Goal: Task Accomplishment & Management: Manage account settings

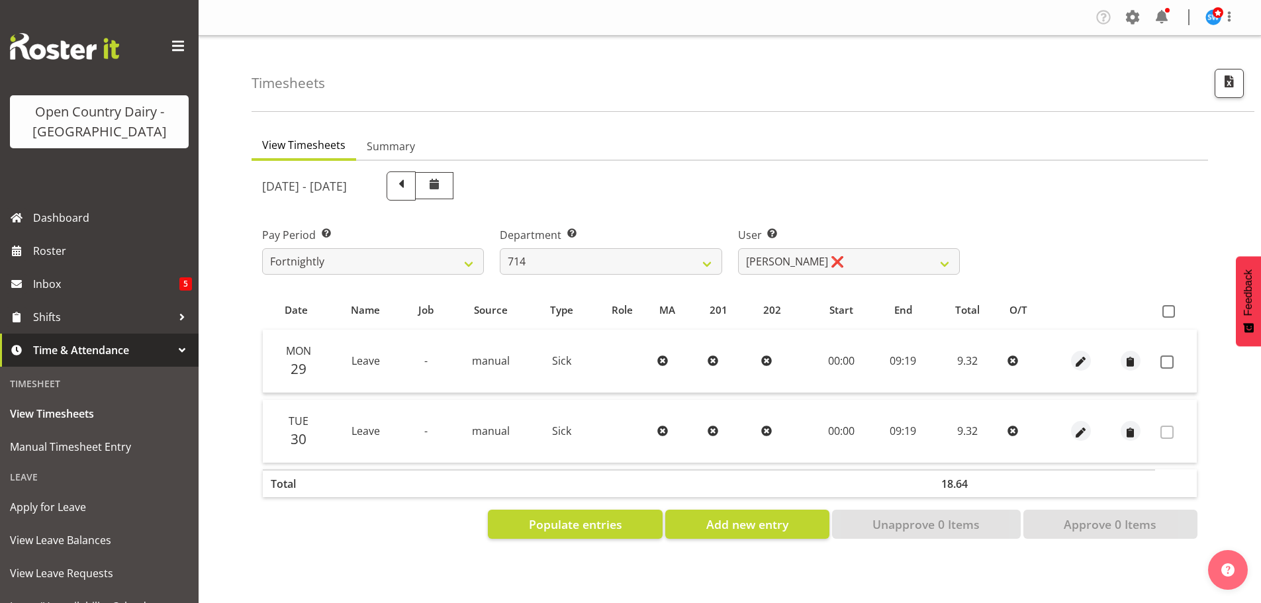
select select "805"
select select "10323"
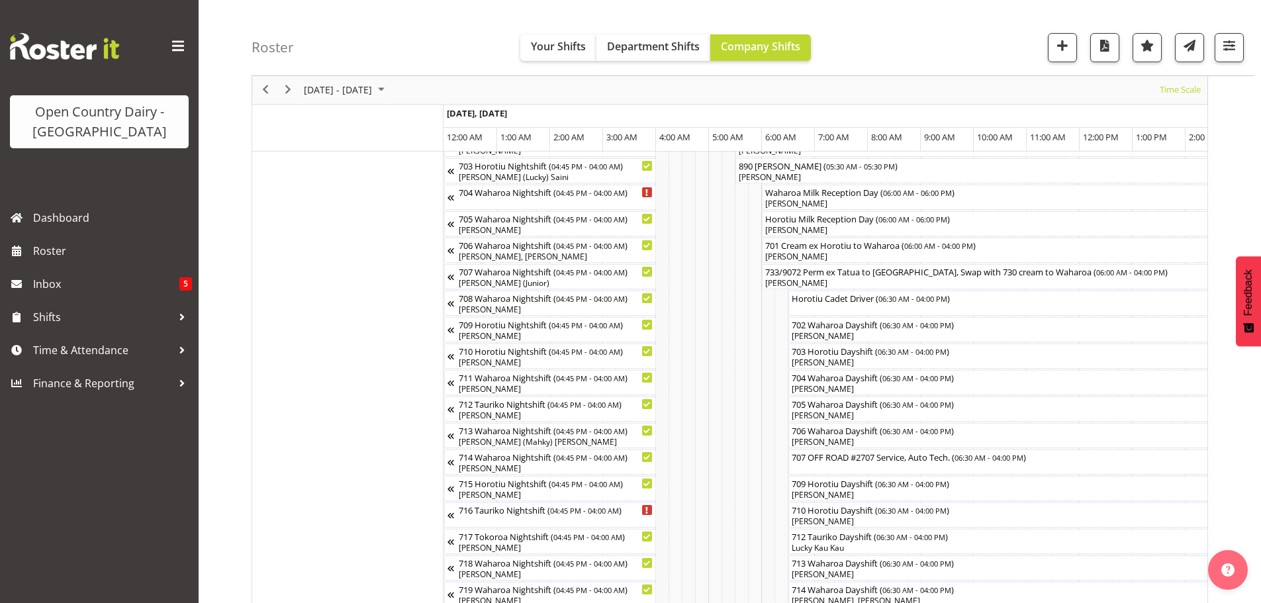
scroll to position [0, 1271]
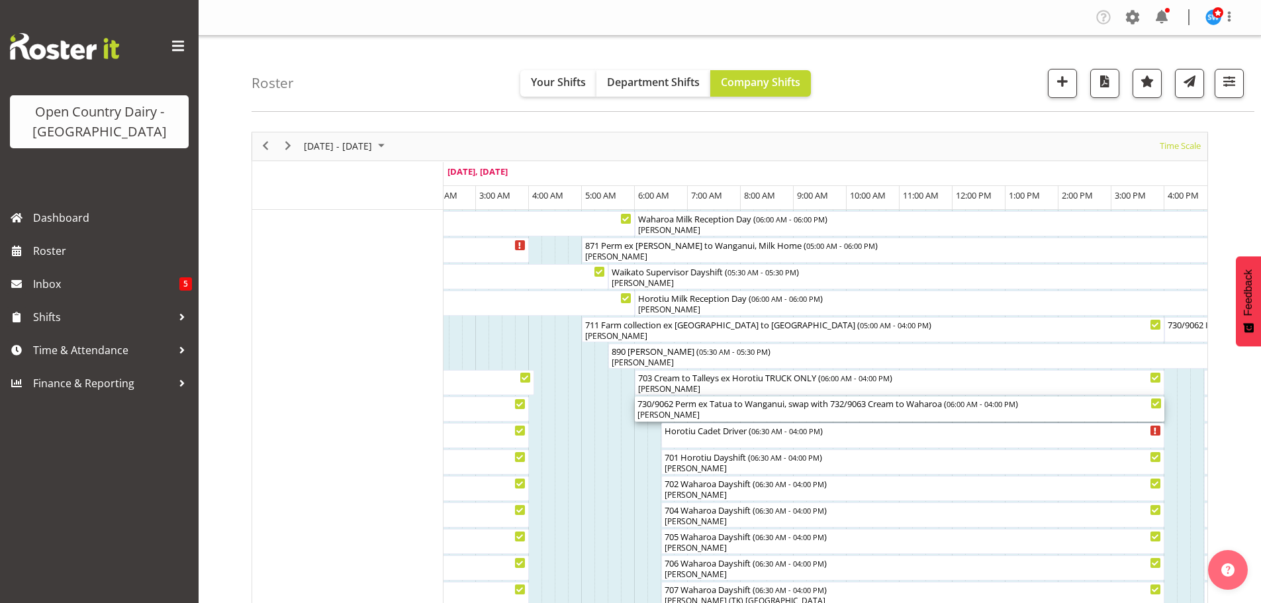
click at [851, 406] on div "730/9062 Perm ex Tatua to Wanganui, swap with 732/9063 Cream to Waharoa ( 06:00…" at bounding box center [899, 402] width 524 height 13
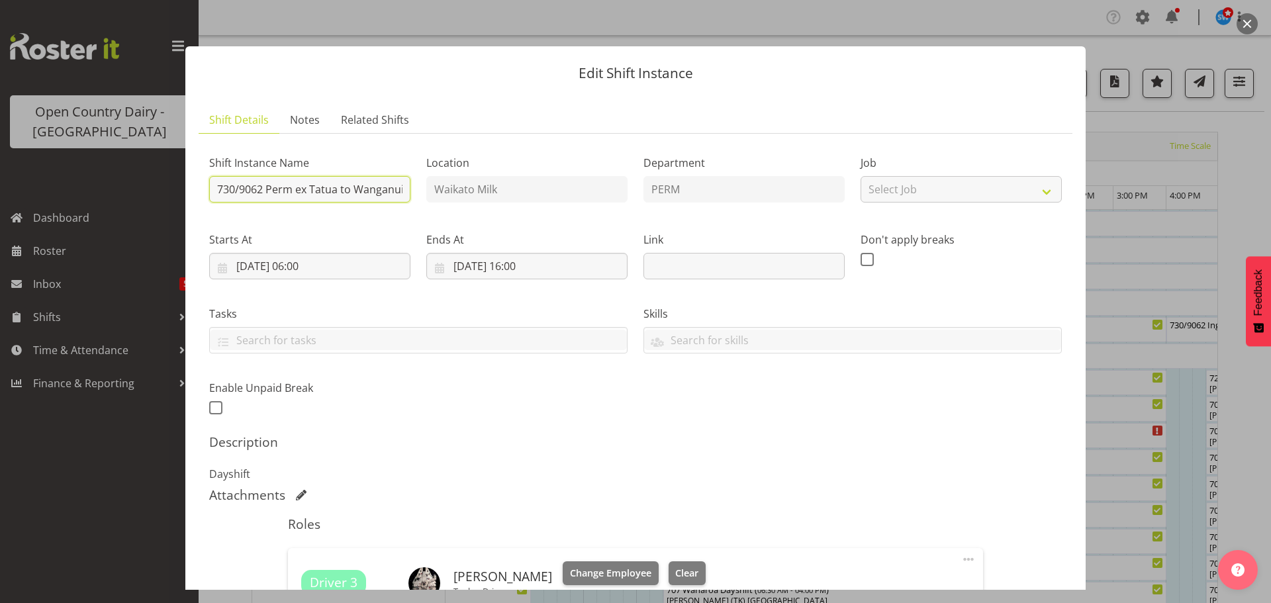
click at [236, 189] on input "730/9062 Perm ex Tatua to Wanganui, swap with 732/9063 Cream to Waharoa" at bounding box center [309, 189] width 201 height 26
click at [502, 420] on div "Shift Instance Name 730/9062 Perm ex Tatua to [GEOGRAPHIC_DATA], swap with 732/…" at bounding box center [635, 281] width 868 height 290
click at [1244, 17] on button "button" at bounding box center [1246, 23] width 21 height 21
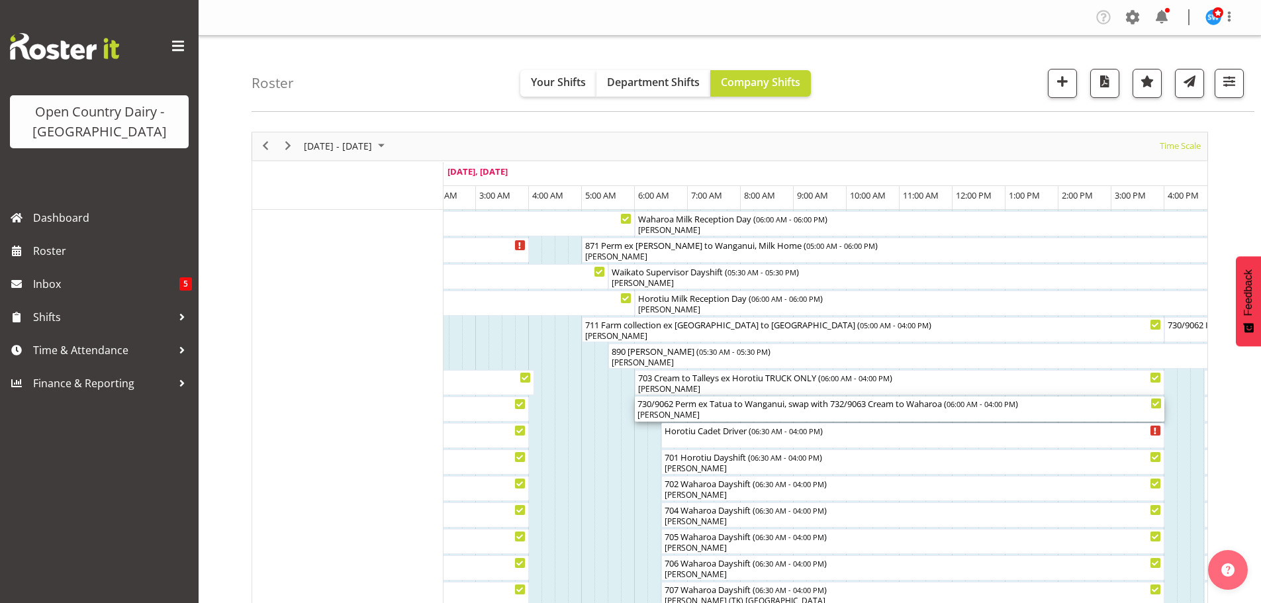
click at [651, 402] on div "730/9062 Perm ex Tatua to Wanganui, swap with 732/9063 Cream to Waharoa ( 06:00…" at bounding box center [899, 402] width 524 height 13
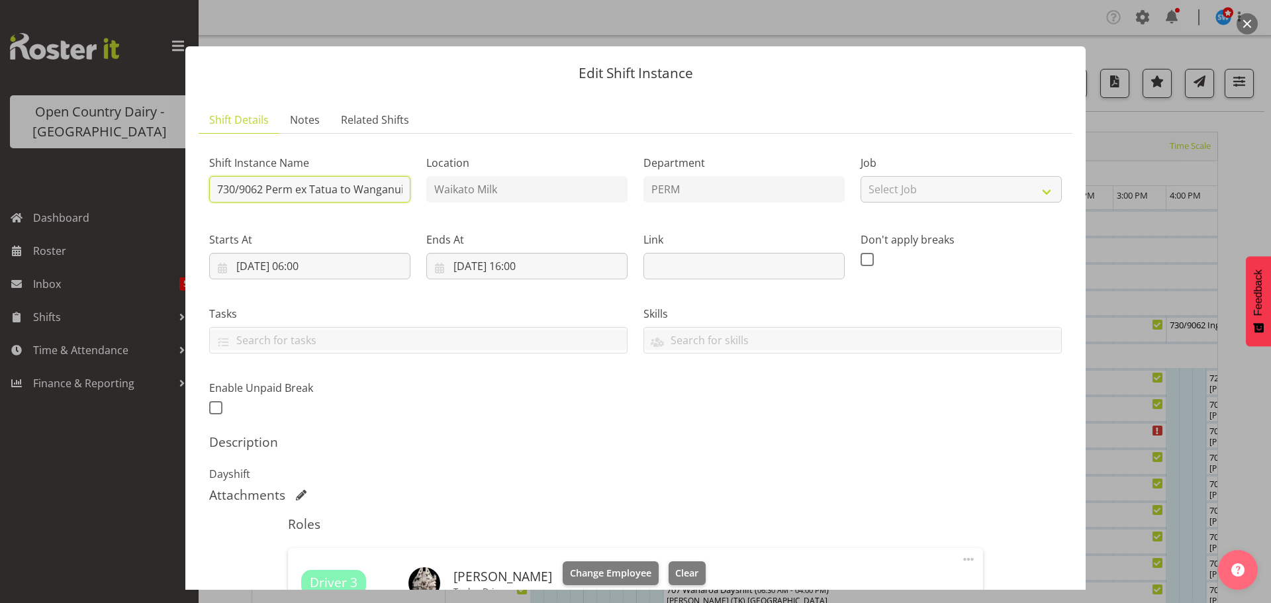
click at [237, 191] on input "730/9062 Perm ex Tatua to Wanganui, swap with 732/9063 Cream to Waharoa" at bounding box center [309, 189] width 201 height 26
click at [259, 188] on input "733/9062 Perm ex Tatua to Wanganui, swap with 732/9063 Cream to Waharoa" at bounding box center [309, 189] width 201 height 26
type input "733/9072 Perm ex Tatua to Wanganui, swap with 732/9063 Cream to Waharoa"
click at [455, 425] on div "Shift Instance Name 733/9072 Perm ex Tatua to [GEOGRAPHIC_DATA], swap with 732/…" at bounding box center [635, 281] width 868 height 290
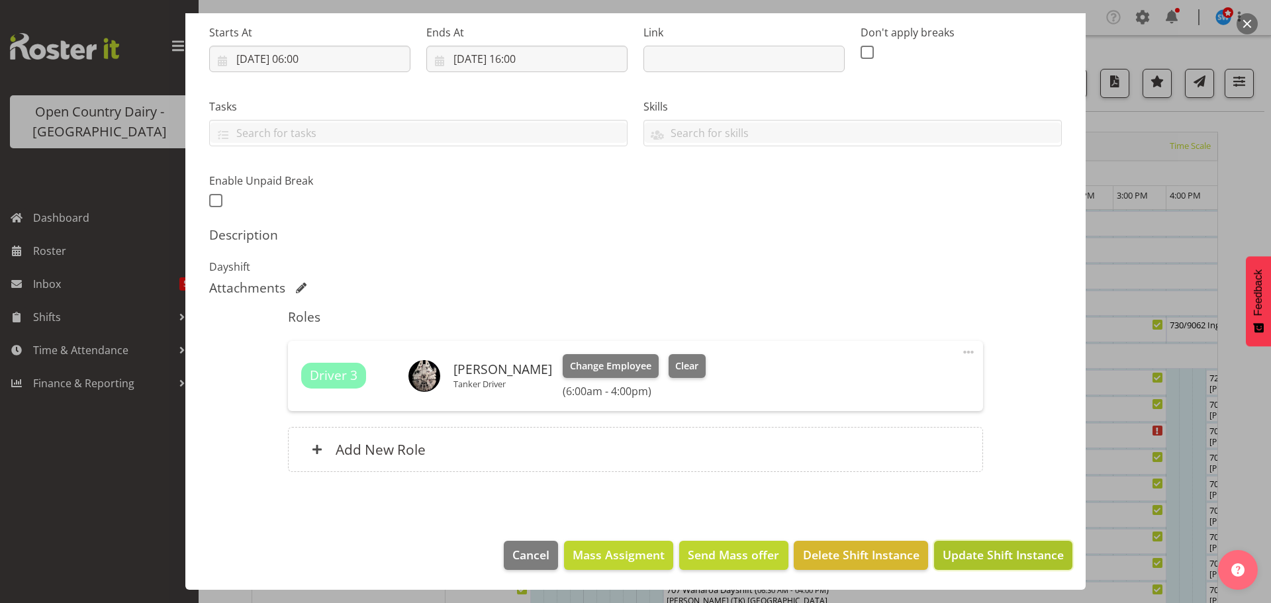
click at [943, 549] on span "Update Shift Instance" at bounding box center [1003, 554] width 121 height 17
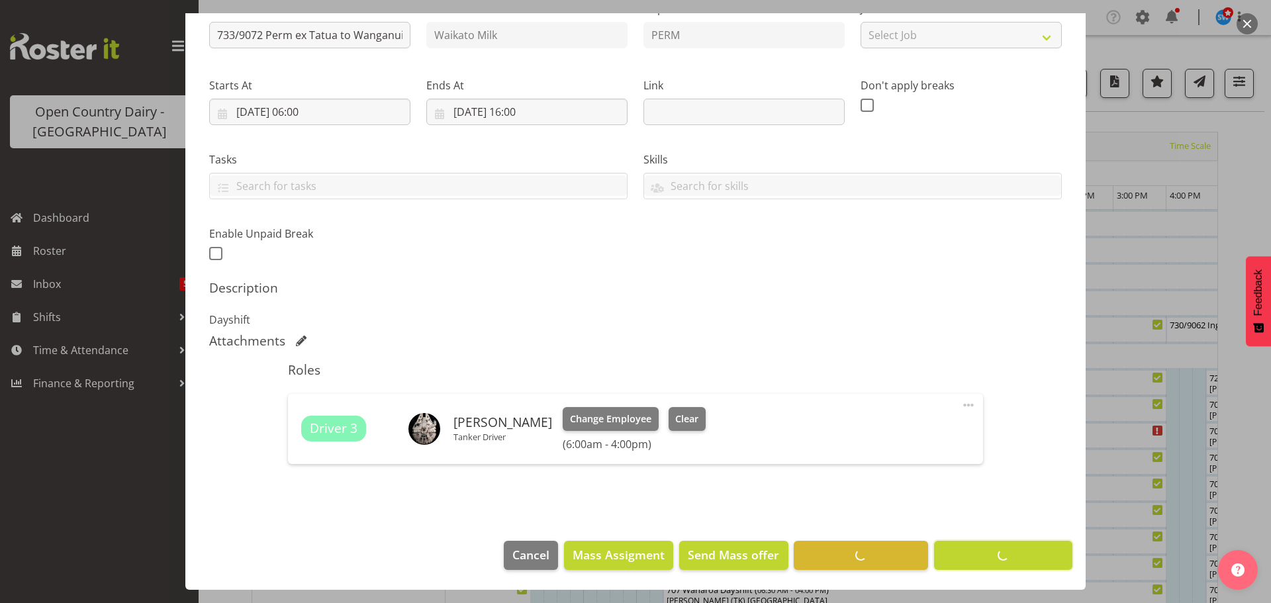
scroll to position [154, 0]
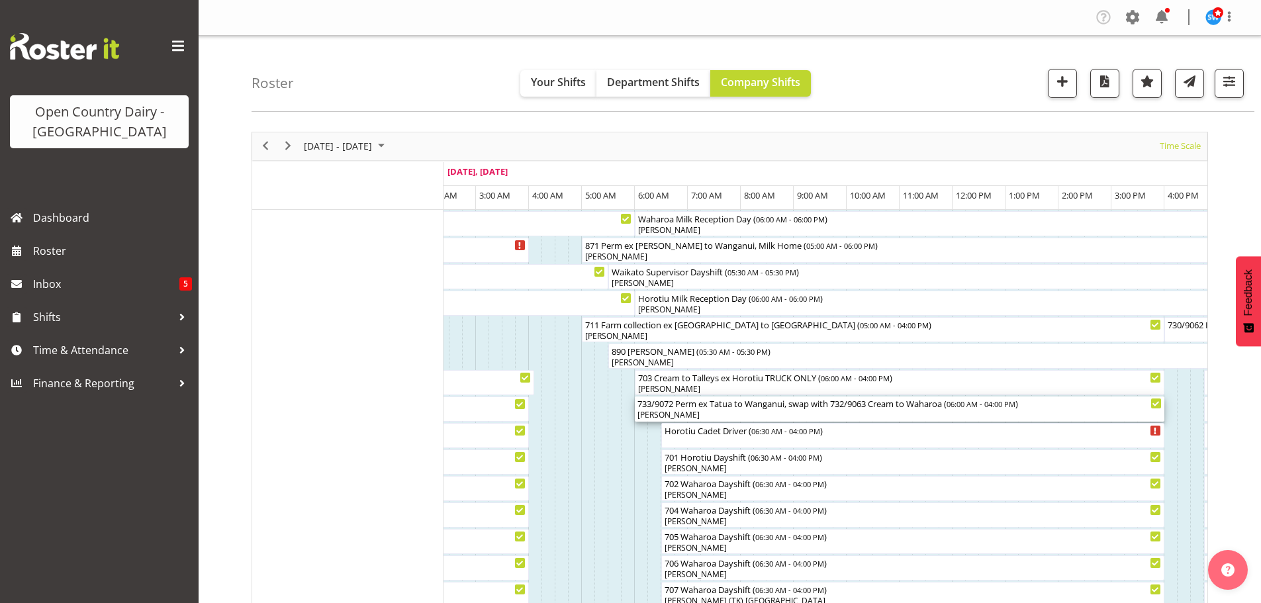
click at [864, 408] on div "733/9072 Perm ex Tatua to [GEOGRAPHIC_DATA], swap with 732/9063 Cream to Waharo…" at bounding box center [899, 402] width 524 height 13
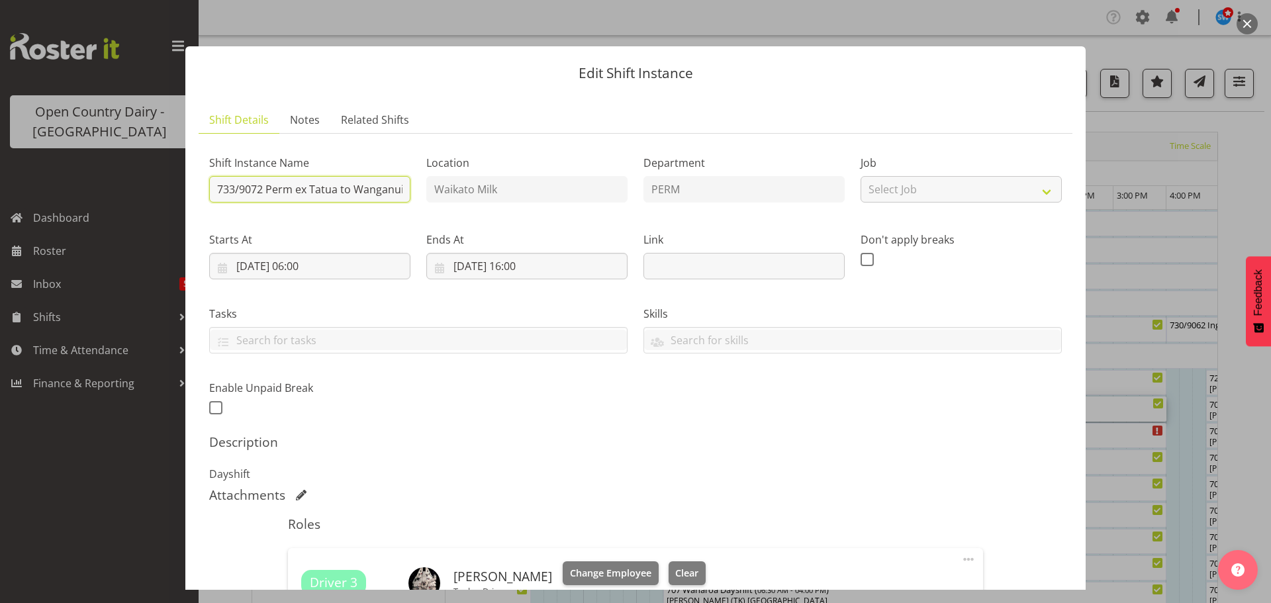
click at [302, 190] on input "733/9072 Perm ex Tatua to Wanganui, swap with 732/9063 Cream to Waharoa" at bounding box center [309, 189] width 201 height 26
click at [336, 189] on input "733/9072 Perm ex Tatua to Wanganui, swap with 732/9063 Cream to Waharoa" at bounding box center [309, 189] width 201 height 26
click at [369, 191] on input "733/9072 Perm ex [PERSON_NAME] to Wanganui, swap with 730/9063 Cream to Waharoa" at bounding box center [309, 189] width 201 height 26
type input "733/9072 Perm ex [PERSON_NAME] to Wanganui, swap with 730/9062 Cream to Waharoa"
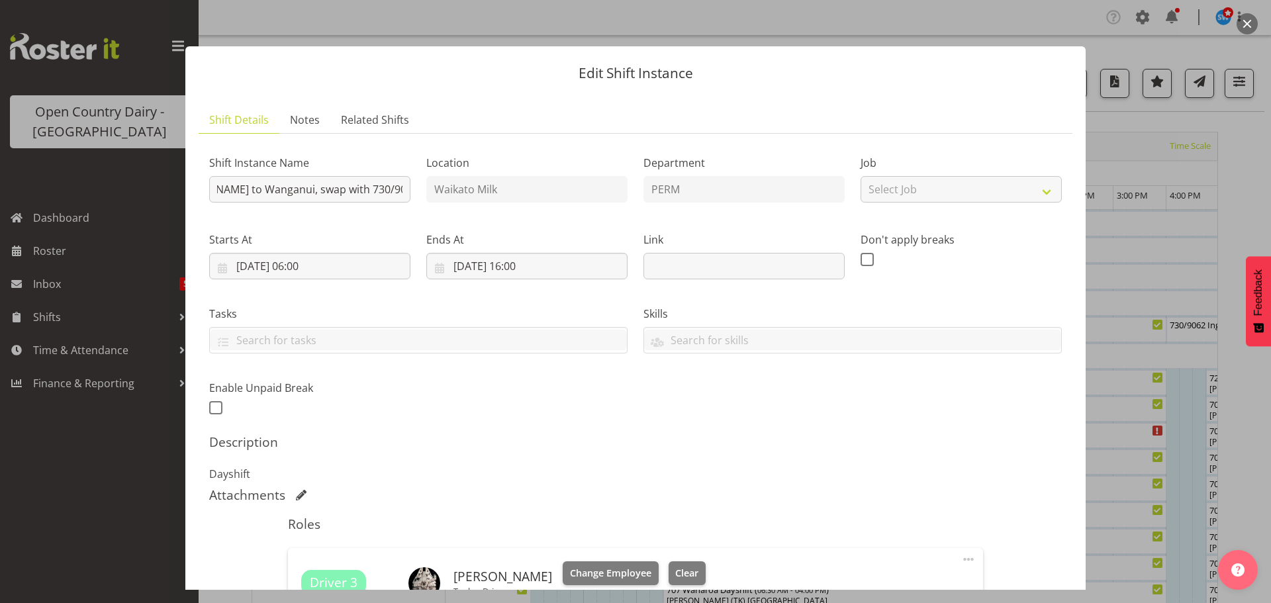
scroll to position [0, 0]
click at [894, 497] on div "Attachments" at bounding box center [635, 495] width 853 height 16
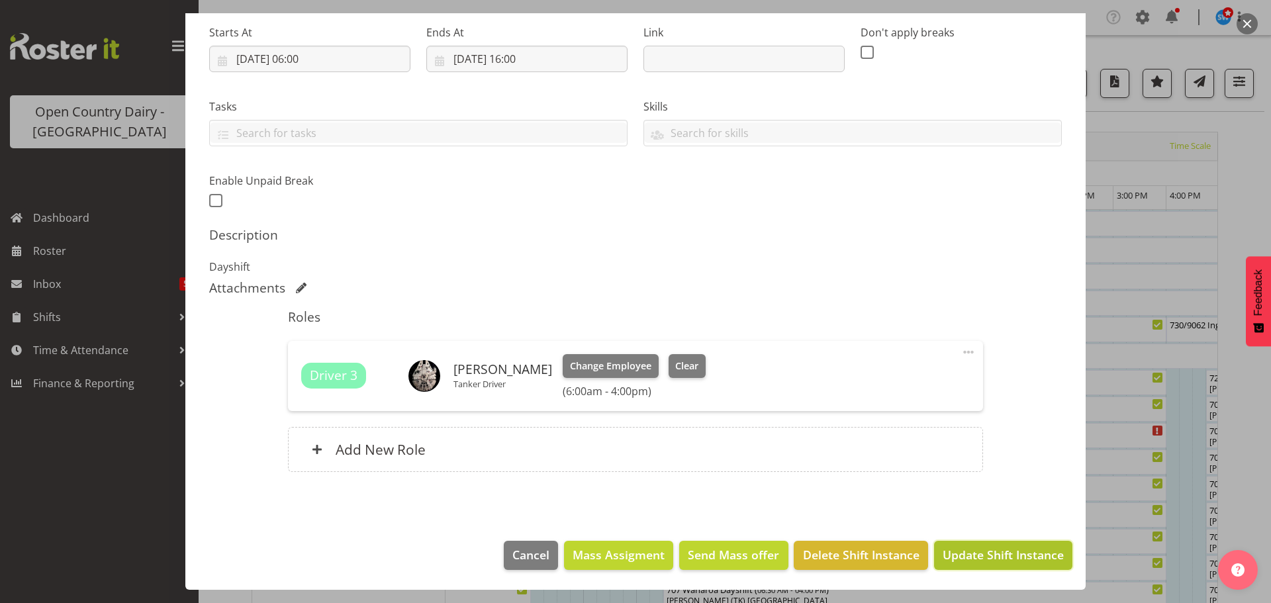
click at [952, 548] on span "Update Shift Instance" at bounding box center [1003, 554] width 121 height 17
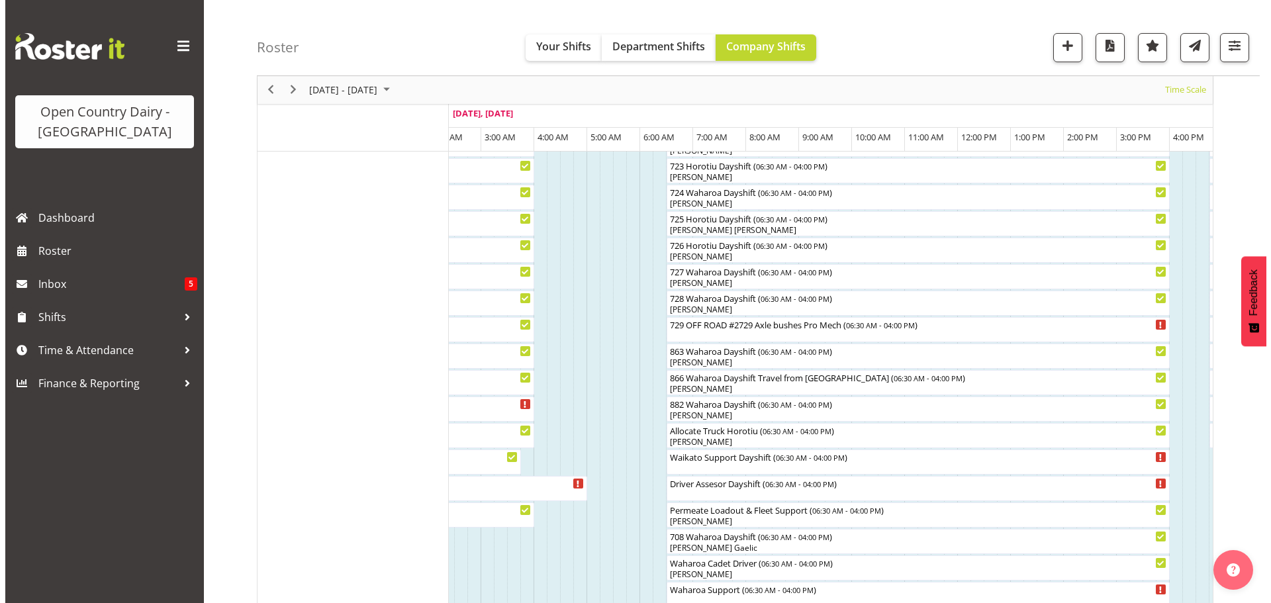
scroll to position [993, 0]
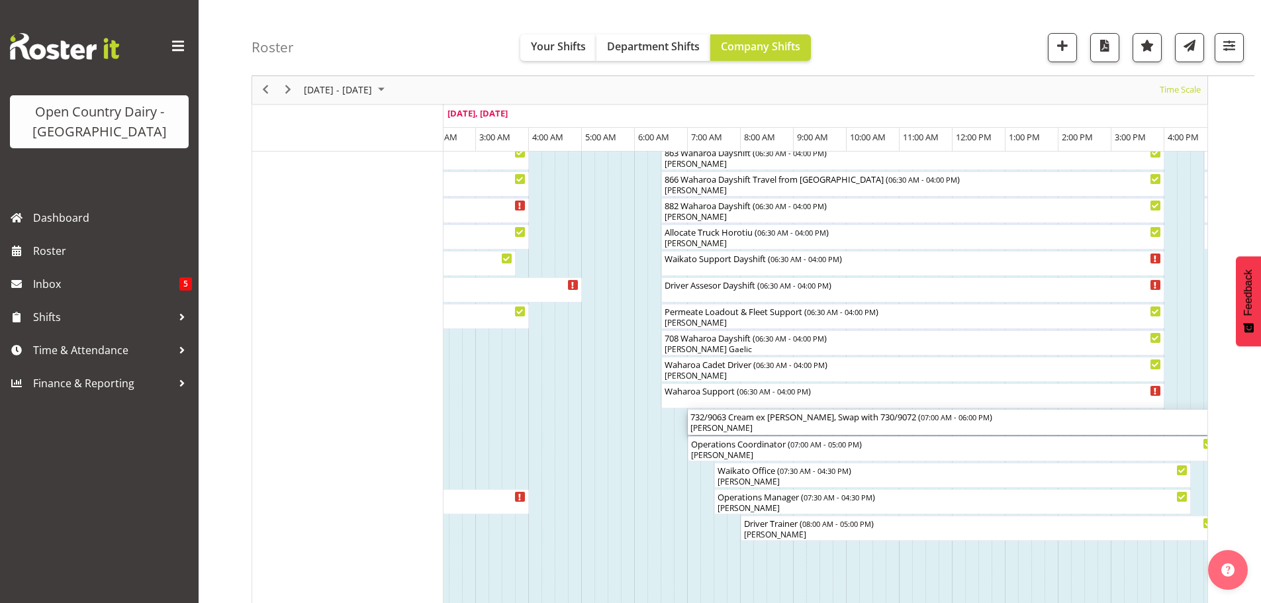
click at [719, 420] on div "732/9063 Cream ex [PERSON_NAME], Swap with 730/9072 ( 07:00 AM - 06:00 PM )" at bounding box center [978, 416] width 577 height 13
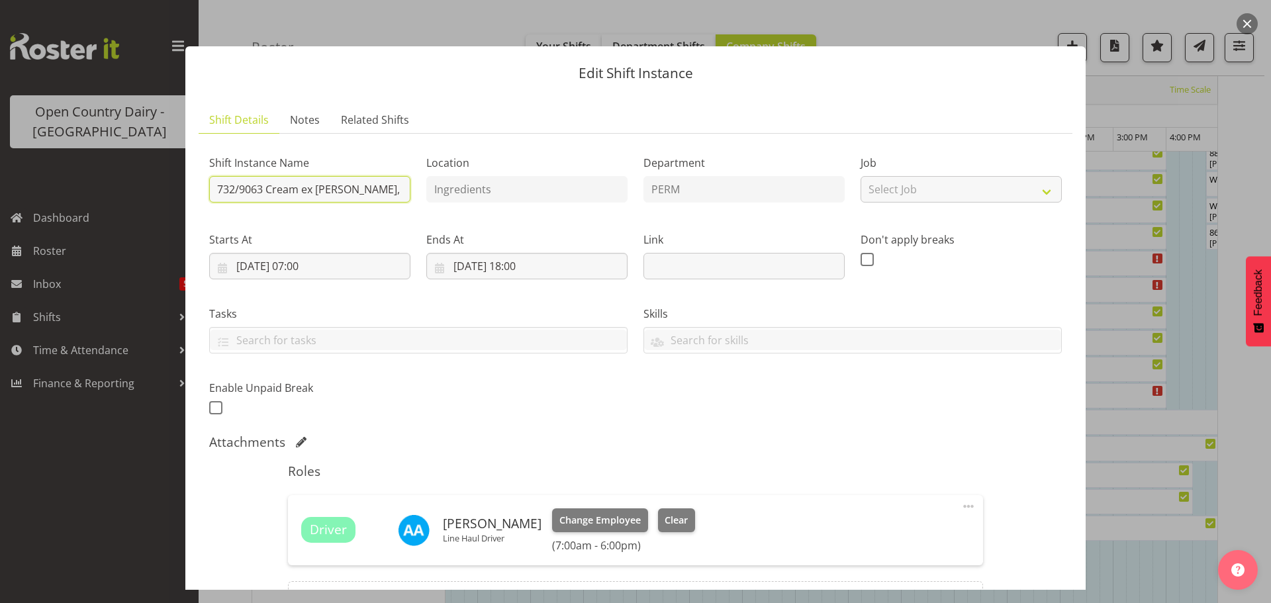
click at [237, 191] on input "732/9063 Cream ex [PERSON_NAME], Swap with 730/9072" at bounding box center [309, 189] width 201 height 26
click at [263, 187] on input "730/9063 Cream ex [PERSON_NAME], Swap with 730/9072" at bounding box center [309, 189] width 201 height 26
click at [265, 189] on input "730/9061 Cream ex [PERSON_NAME], Swap with 730/9072" at bounding box center [309, 189] width 201 height 26
type input "730/9062 Cream ex [PERSON_NAME], Swap with 730/9072"
click at [543, 385] on div "Shift Instance Name 730/9062 Cream ex [GEOGRAPHIC_DATA], Swap with 730/9072 Loc…" at bounding box center [635, 281] width 868 height 290
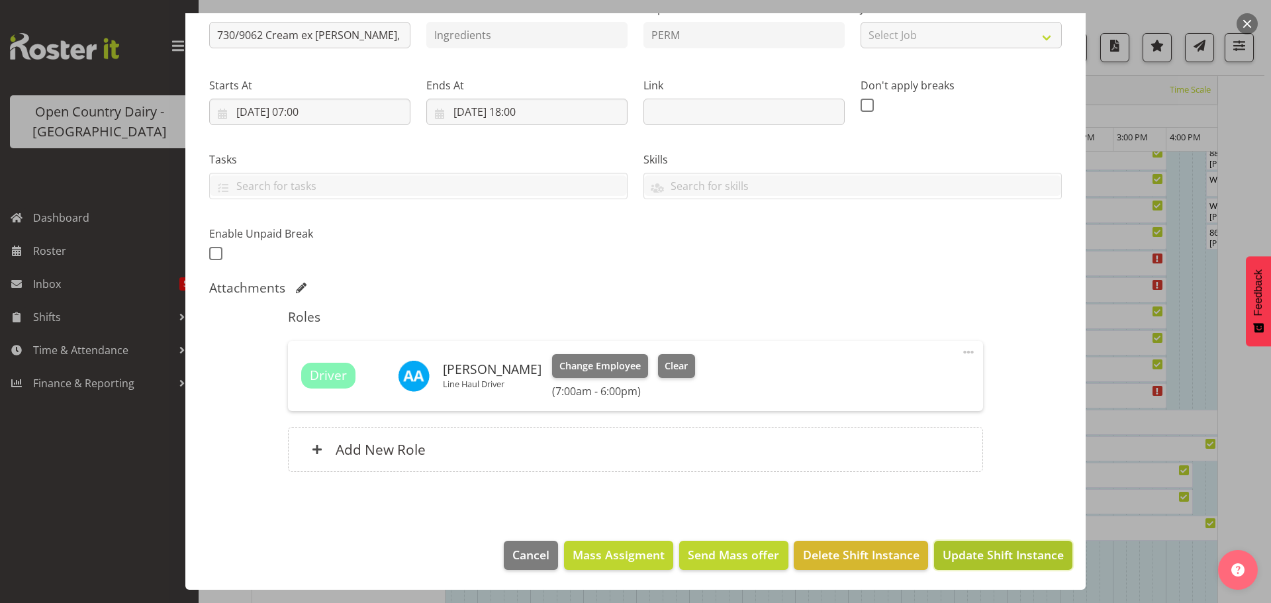
click at [1032, 556] on span "Update Shift Instance" at bounding box center [1003, 554] width 121 height 17
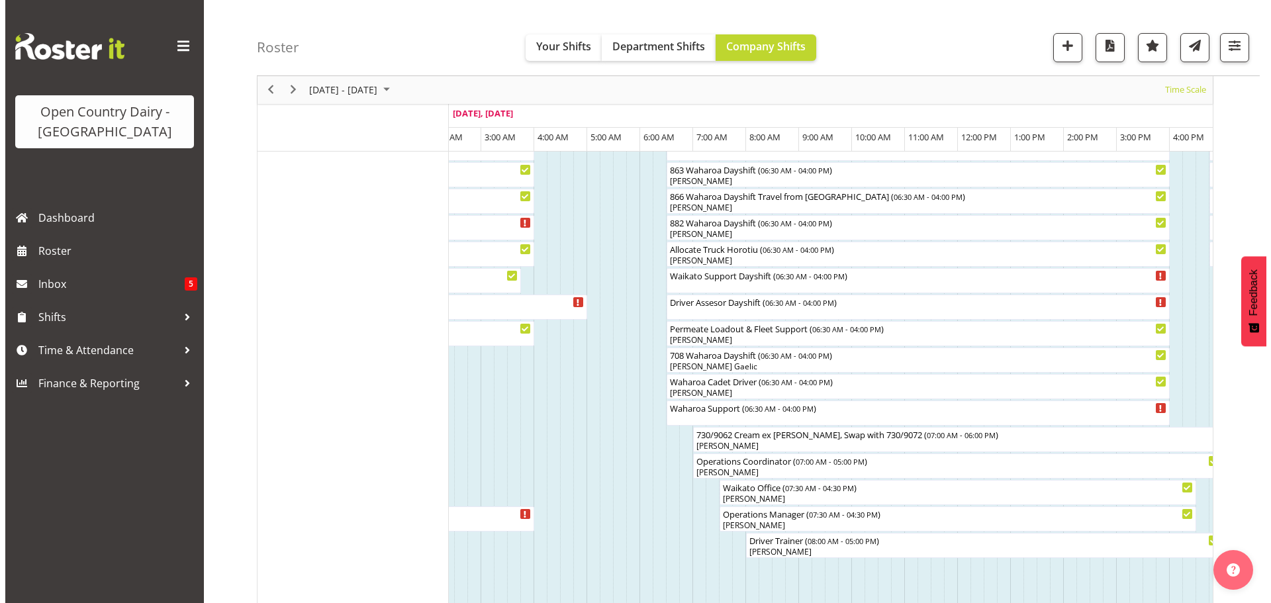
scroll to position [1041, 0]
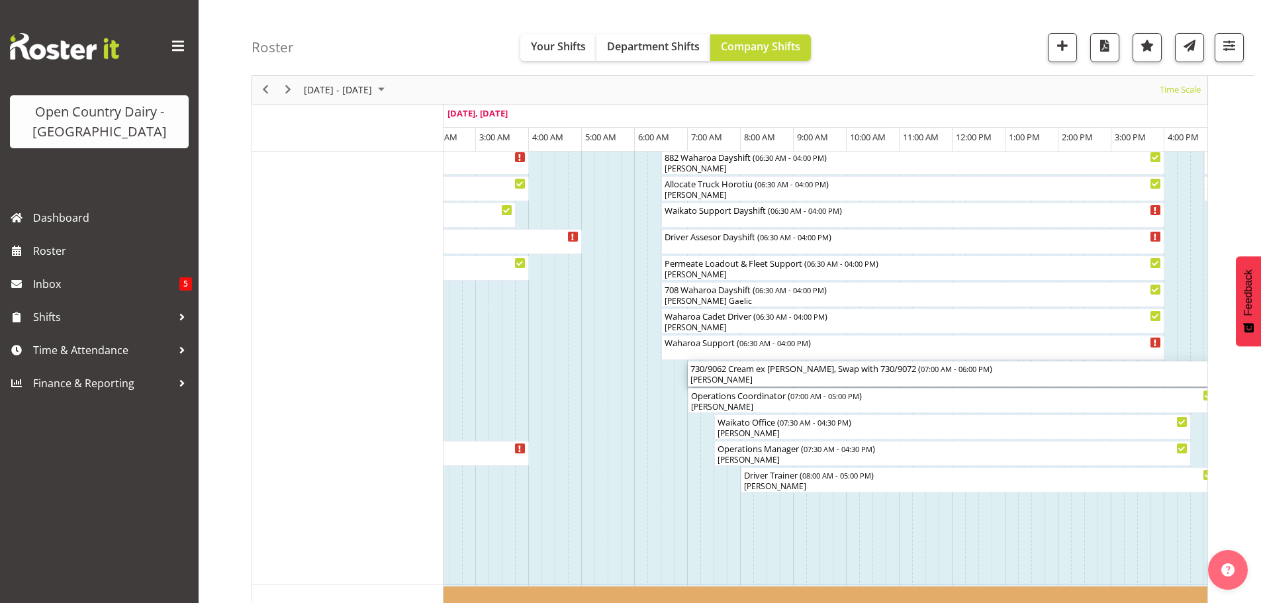
click at [870, 371] on div "730/9062 Cream ex [PERSON_NAME], Swap with 730/9072 ( 07:00 AM - 06:00 PM )" at bounding box center [978, 367] width 577 height 13
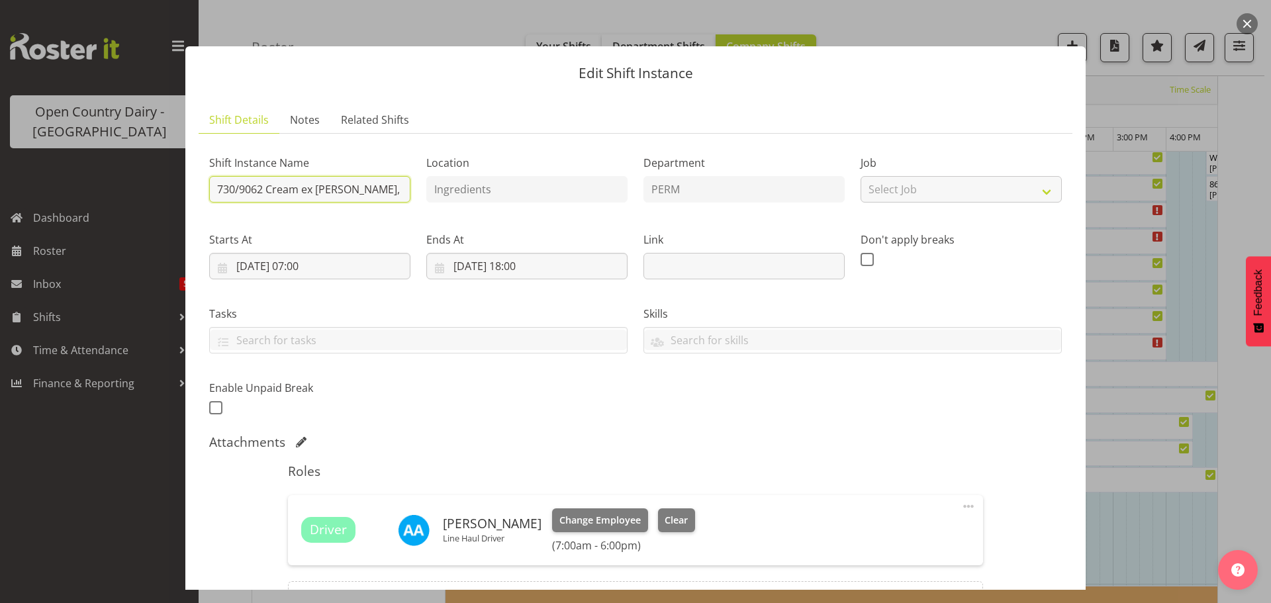
click at [396, 193] on input "730/9062 Cream ex [PERSON_NAME], Swap with 730/9072" at bounding box center [309, 189] width 201 height 26
click at [373, 189] on input "730/9062 Cream ex [PERSON_NAME], Swap with 730/9072" at bounding box center [309, 189] width 201 height 26
type input "730/9062 Cream ex [PERSON_NAME], Swap with 733/9072"
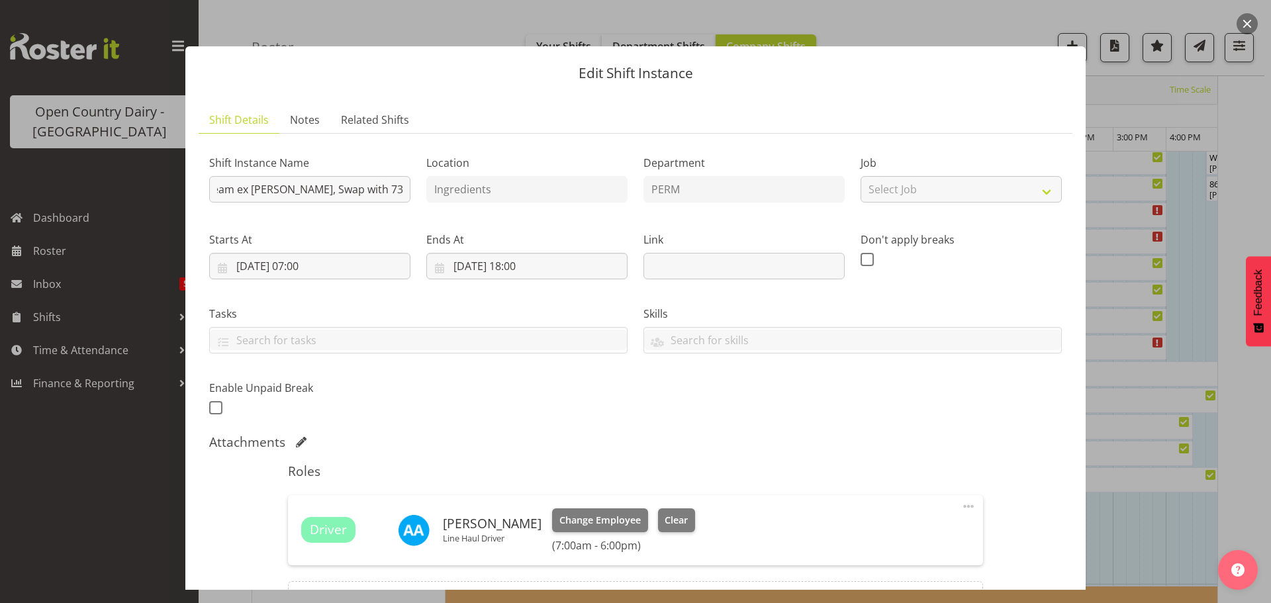
scroll to position [0, 0]
click at [524, 408] on div "Shift Instance Name 730/9062 Cream ex [GEOGRAPHIC_DATA], Swap with 733/9072 Loc…" at bounding box center [635, 281] width 868 height 290
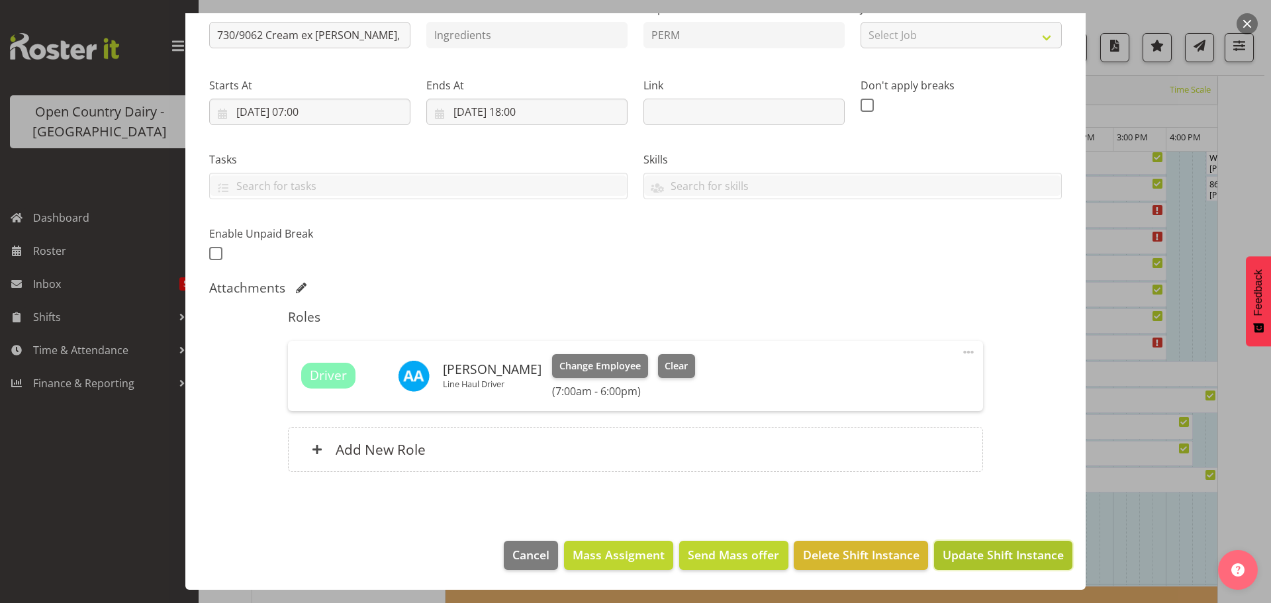
click at [970, 560] on span "Update Shift Instance" at bounding box center [1003, 554] width 121 height 17
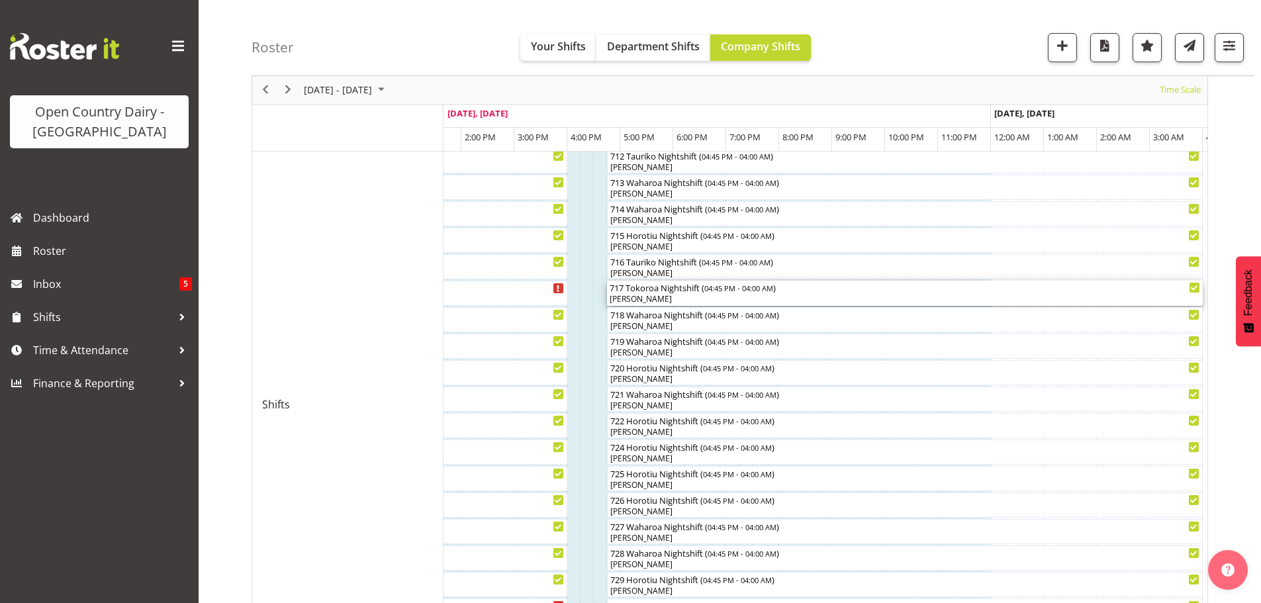
click at [667, 290] on div "717 Tokoroa Nightshift ( 04:45 PM - 04:00 AM )" at bounding box center [905, 287] width 590 height 13
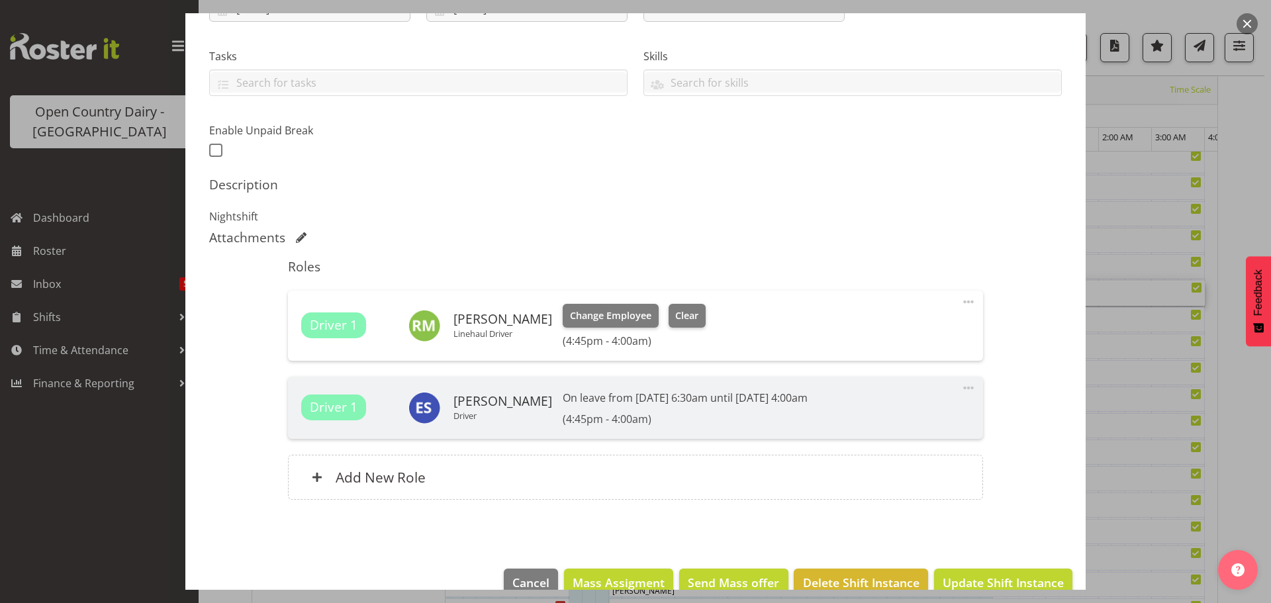
scroll to position [265, 0]
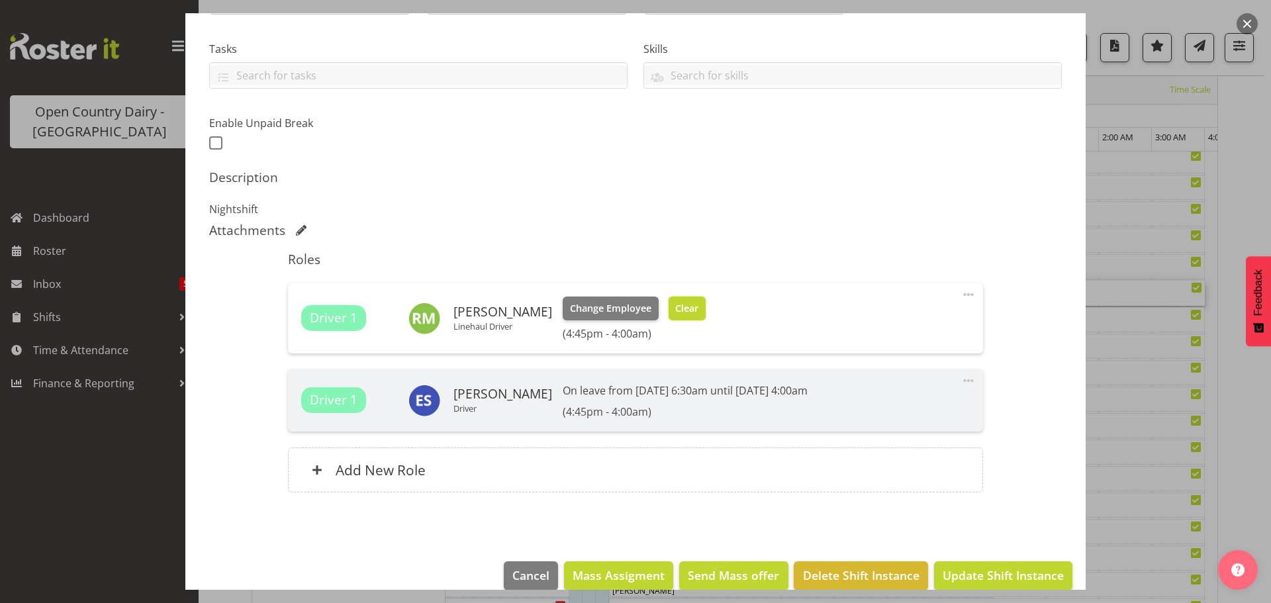
click at [678, 309] on span "Clear" at bounding box center [686, 308] width 23 height 15
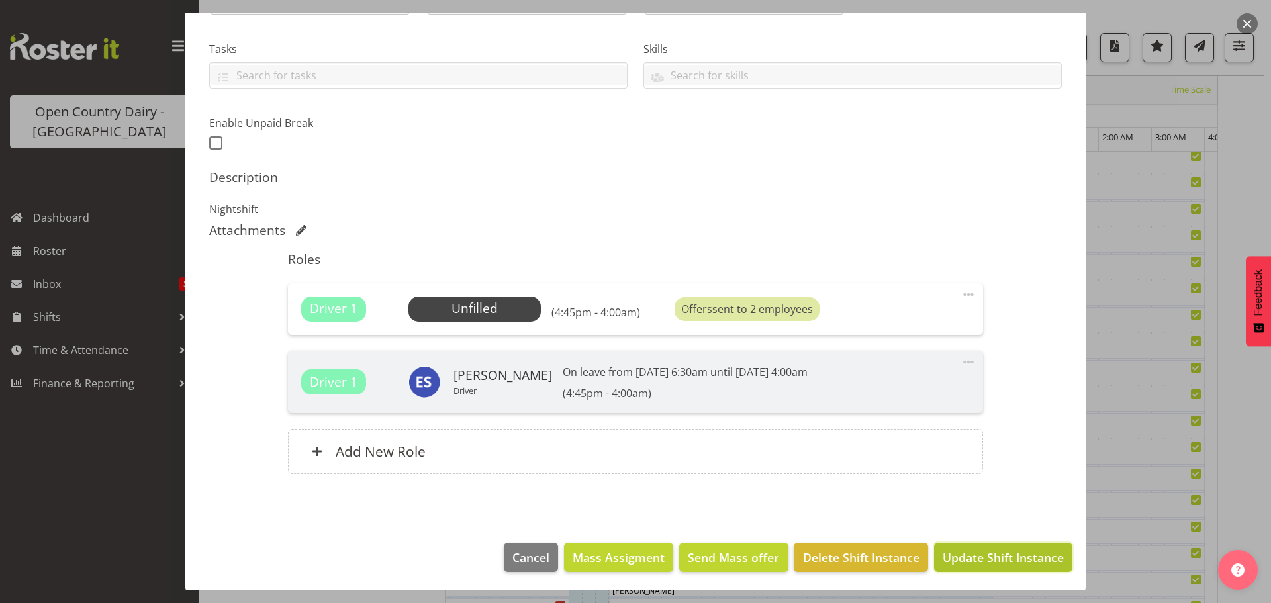
click at [996, 552] on span "Update Shift Instance" at bounding box center [1003, 557] width 121 height 17
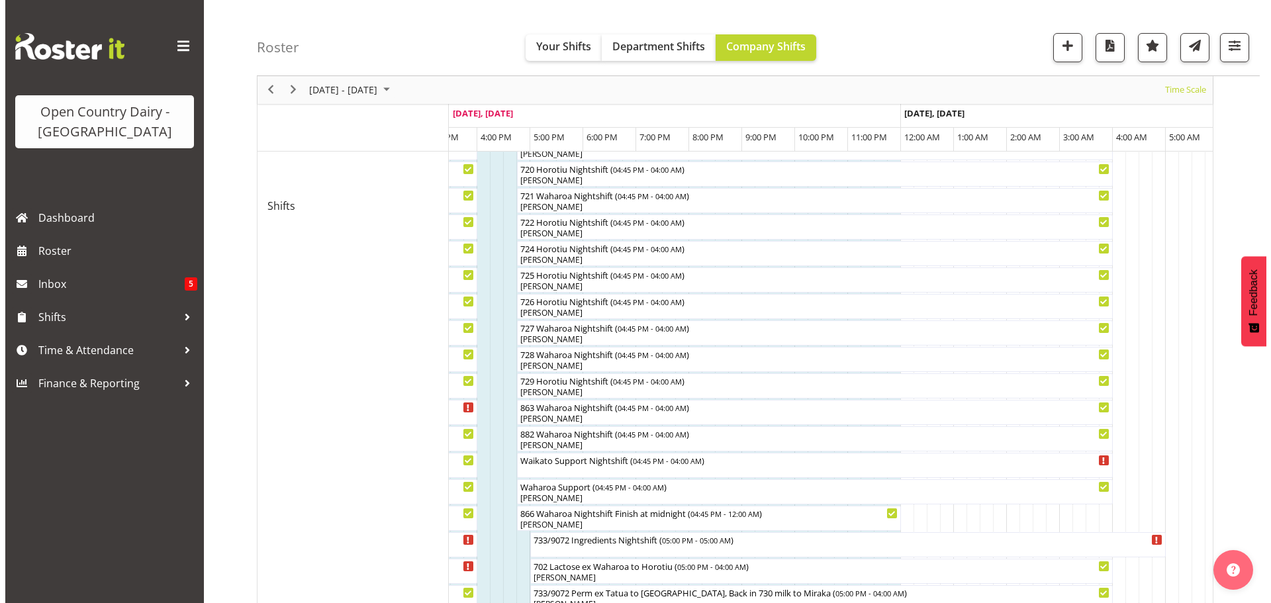
scroll to position [645, 0]
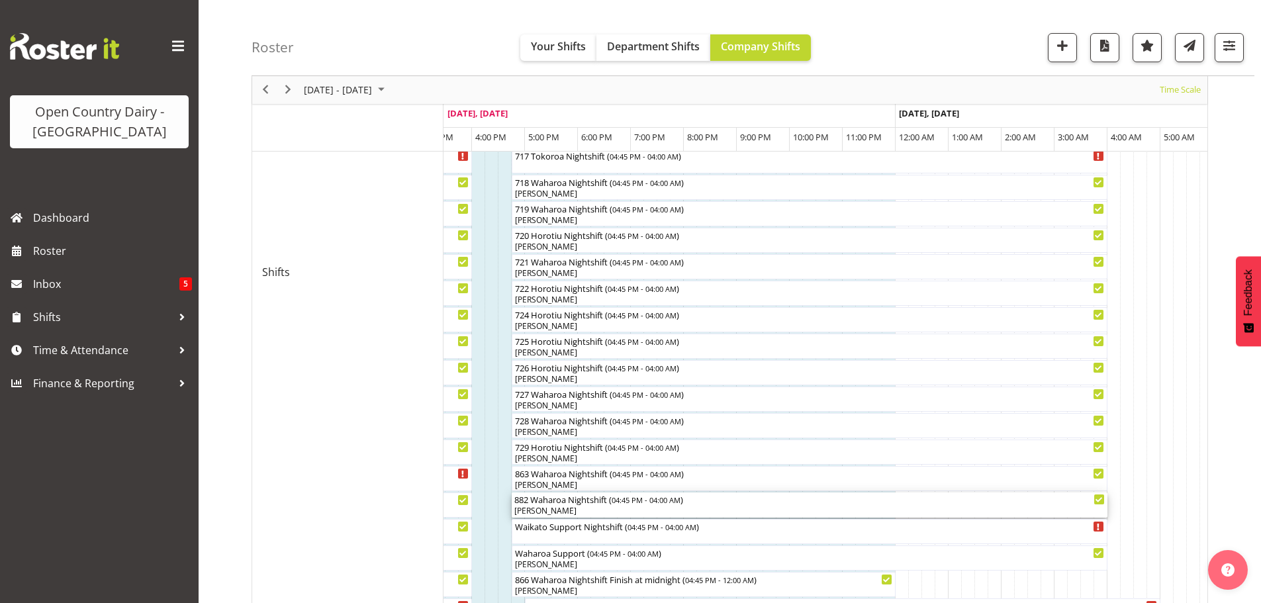
click at [565, 508] on div "[PERSON_NAME]" at bounding box center [809, 511] width 590 height 12
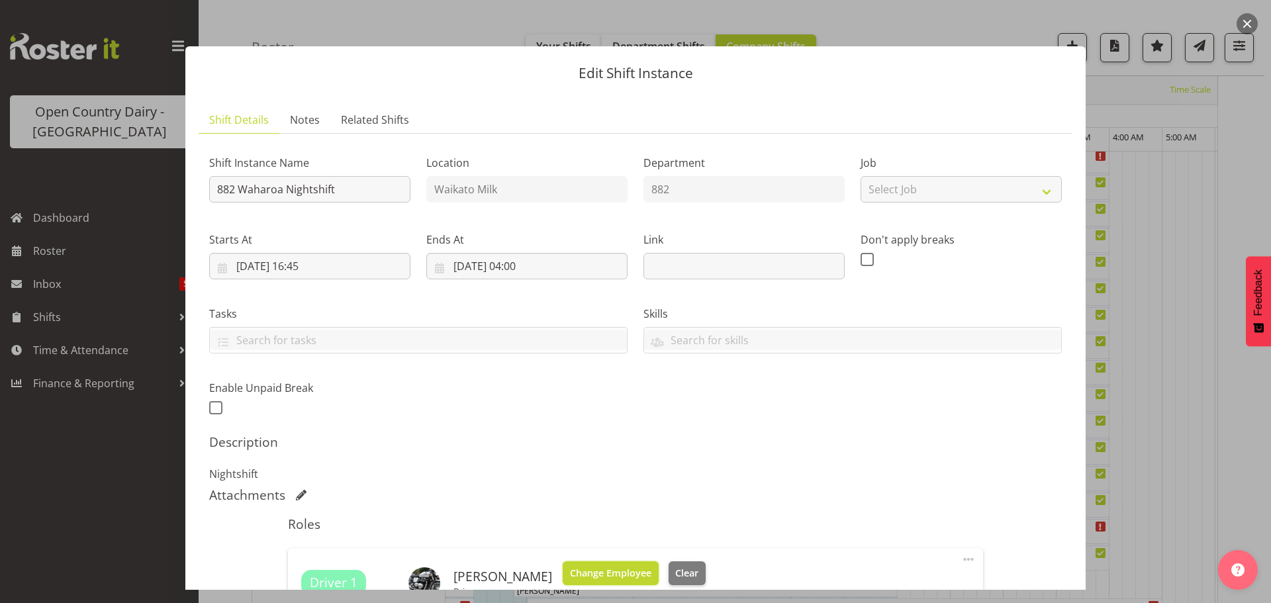
click at [619, 566] on span "Change Employee" at bounding box center [610, 573] width 81 height 15
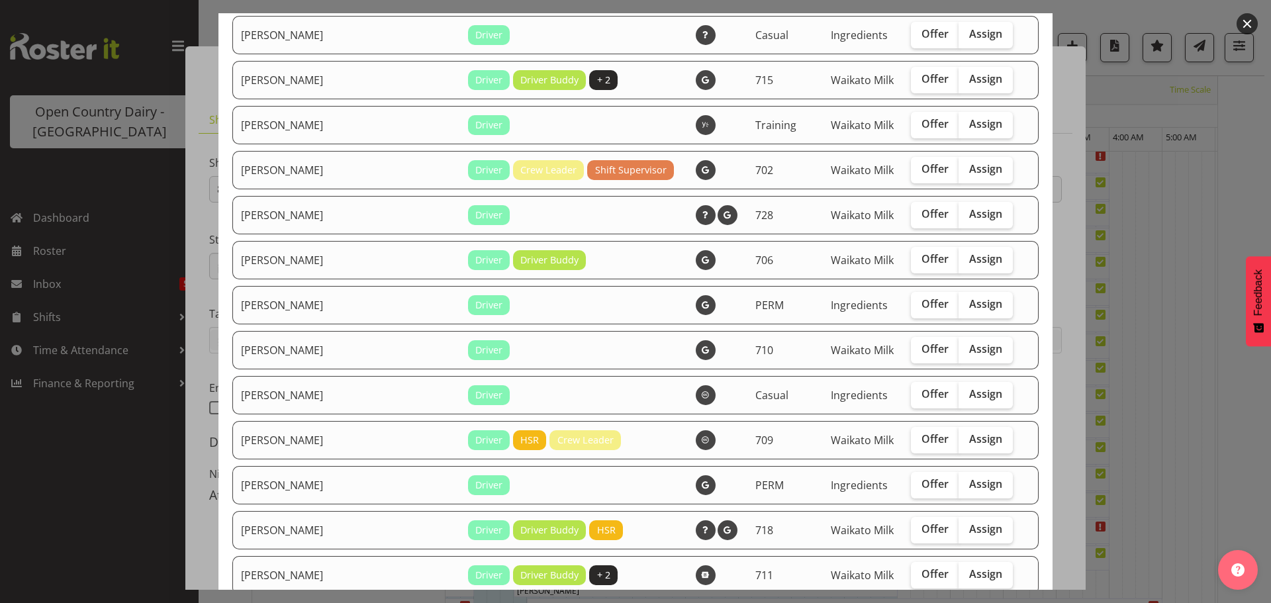
scroll to position [1125, 0]
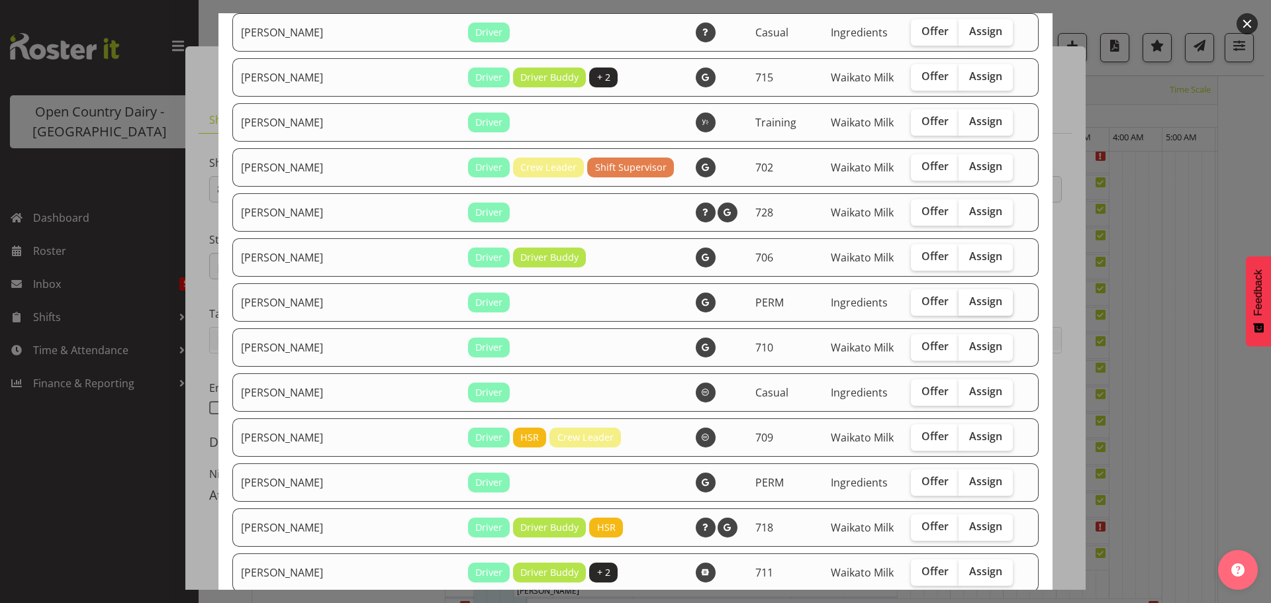
click at [969, 300] on span "Assign" at bounding box center [985, 301] width 33 height 13
click at [958, 300] on input "Assign" at bounding box center [962, 301] width 9 height 9
checkbox input "true"
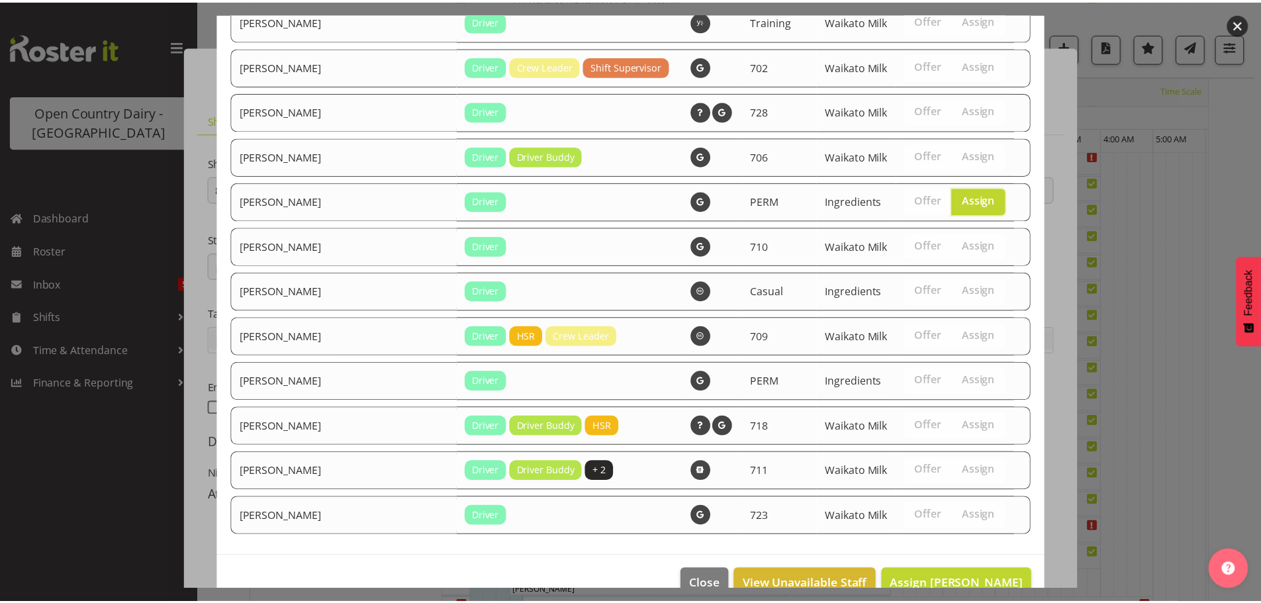
scroll to position [1255, 0]
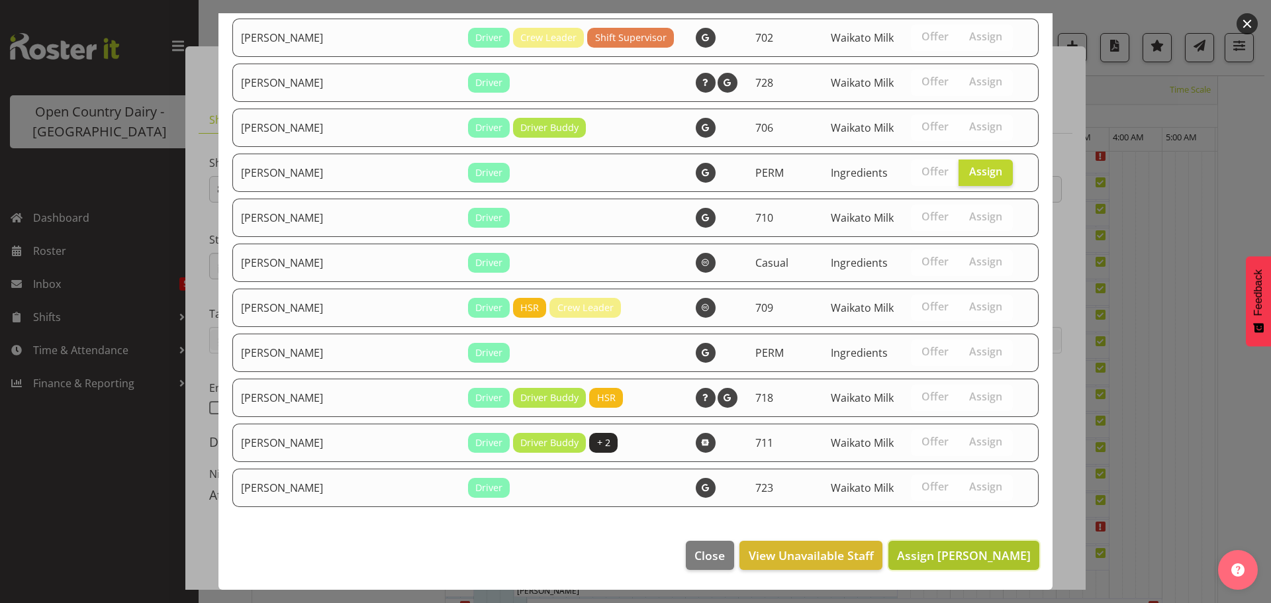
click at [947, 555] on span "Assign [PERSON_NAME]" at bounding box center [964, 555] width 134 height 16
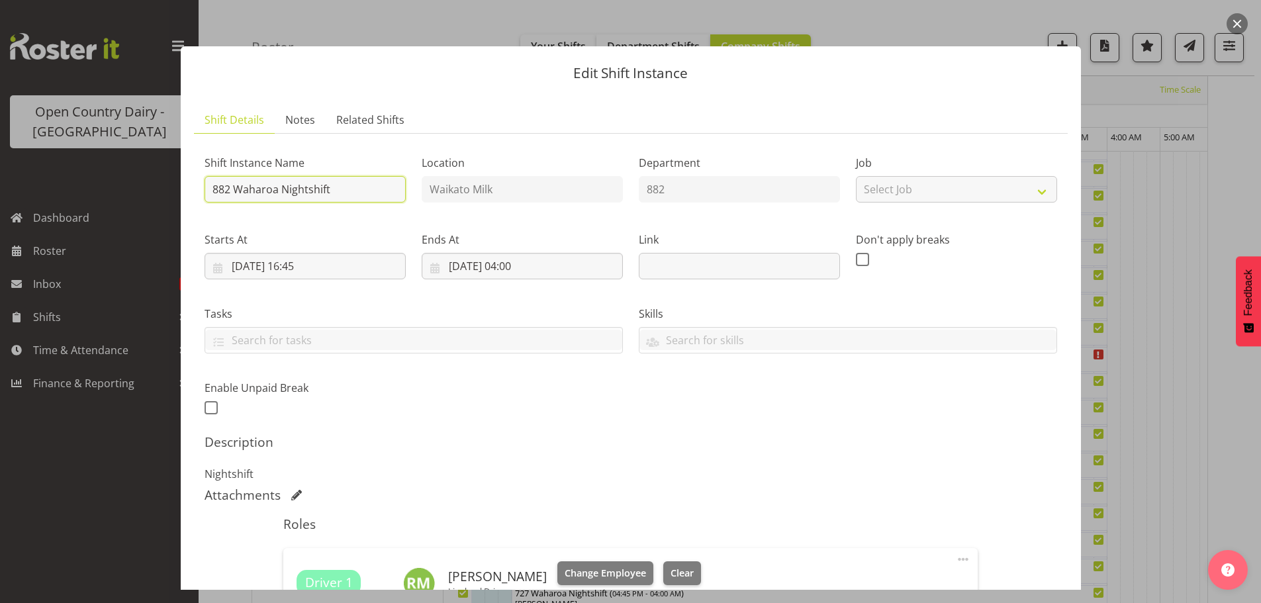
click at [337, 190] on input "882 Waharoa Nightshift" at bounding box center [305, 189] width 201 height 26
type input "882 Waharoa Nightshift, bring back 717"
click at [817, 487] on div "Attachments" at bounding box center [631, 495] width 853 height 16
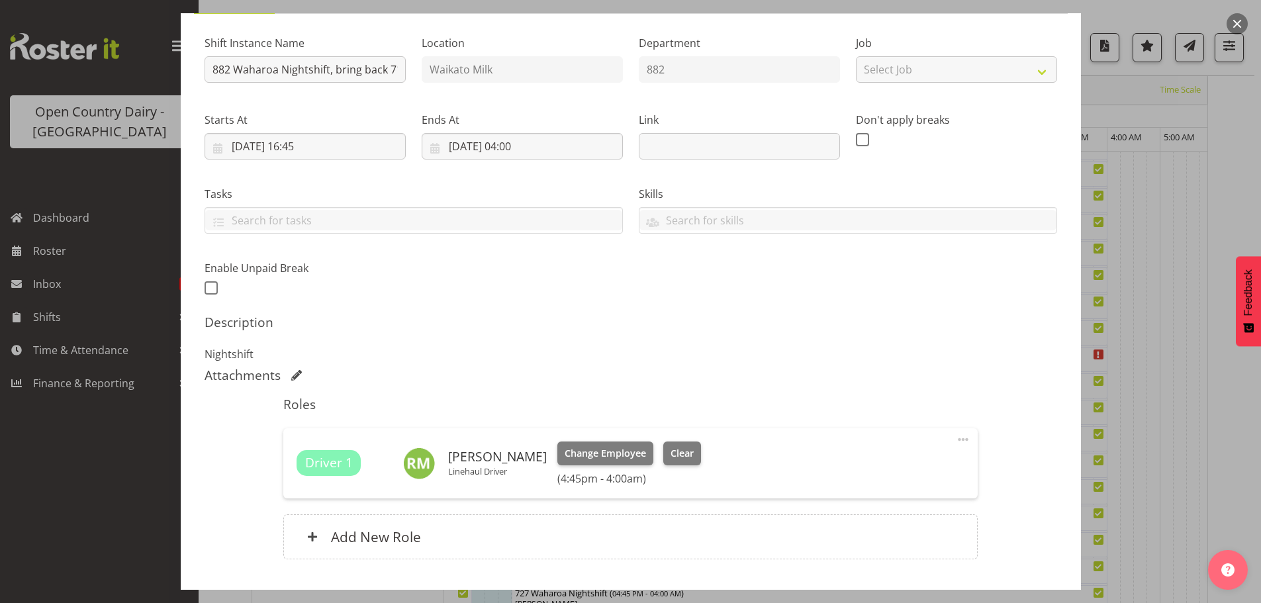
scroll to position [207, 0]
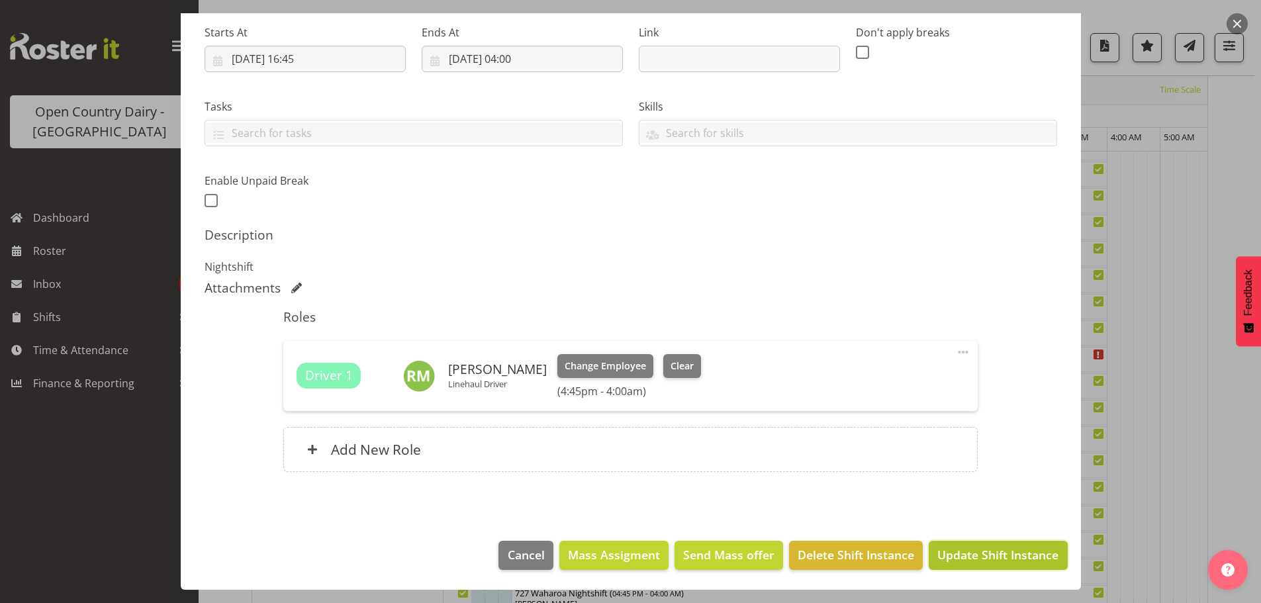
click at [962, 552] on span "Update Shift Instance" at bounding box center [997, 554] width 121 height 17
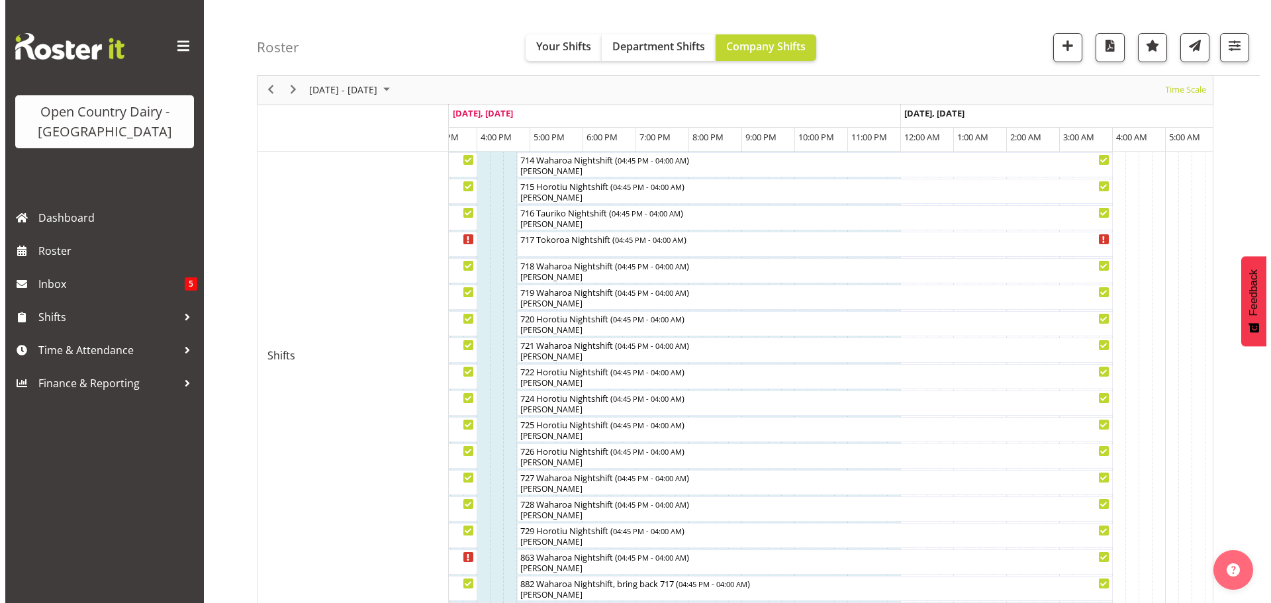
scroll to position [512, 0]
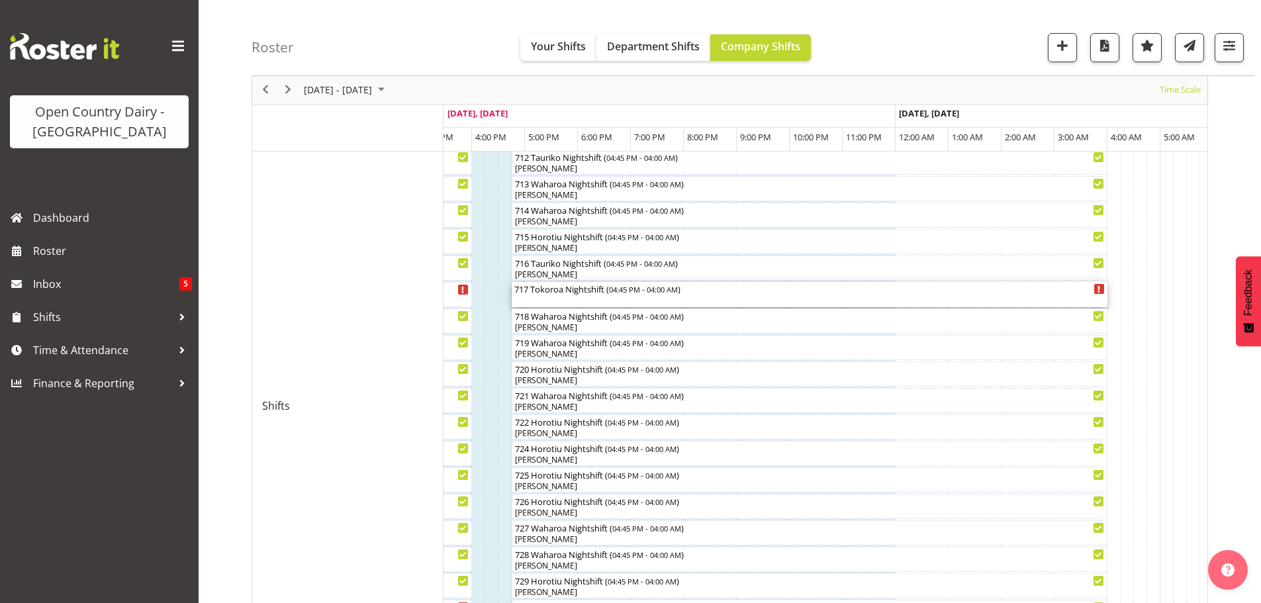
click at [573, 296] on div "717 Tokoroa Nightshift ( 04:45 PM - 04:00 AM )" at bounding box center [809, 294] width 590 height 25
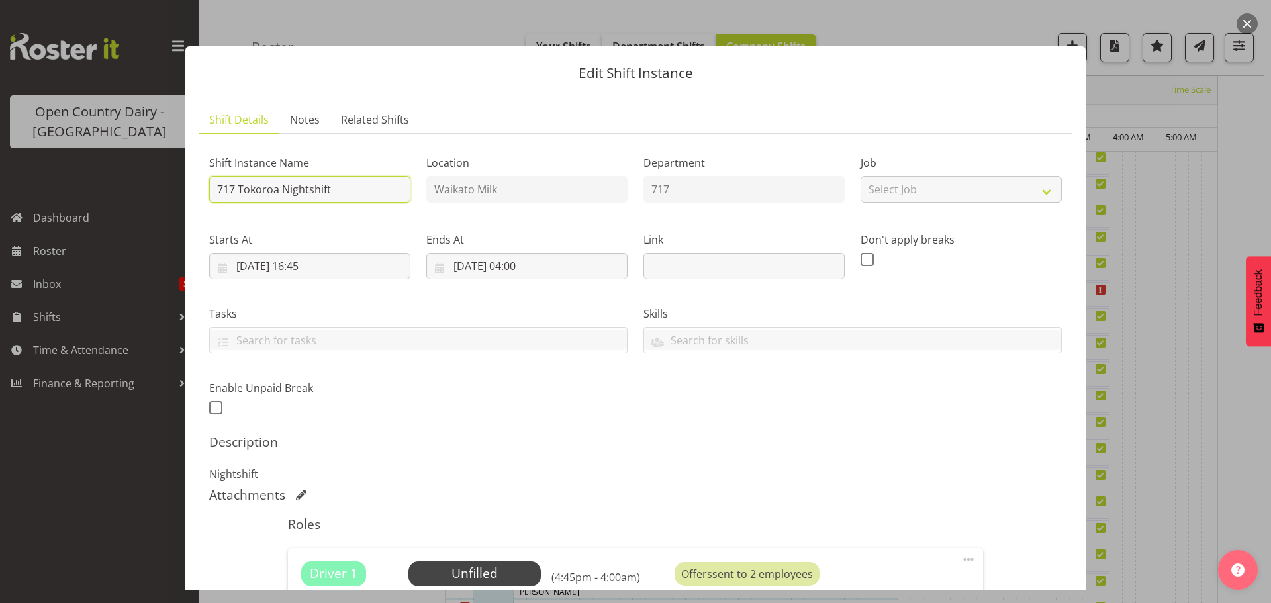
drag, startPoint x: 279, startPoint y: 188, endPoint x: 239, endPoint y: 191, distance: 39.8
click at [239, 191] on input "717 Tokoroa Nightshift" at bounding box center [309, 189] width 201 height 26
type input "717 Waharoa Nightshift"
click at [590, 431] on div "Shift Instance Name 717 Waharoa Nightshift Location [GEOGRAPHIC_DATA] Milk Depa…" at bounding box center [635, 449] width 853 height 610
click at [463, 572] on span "Select Employee" at bounding box center [474, 573] width 99 height 19
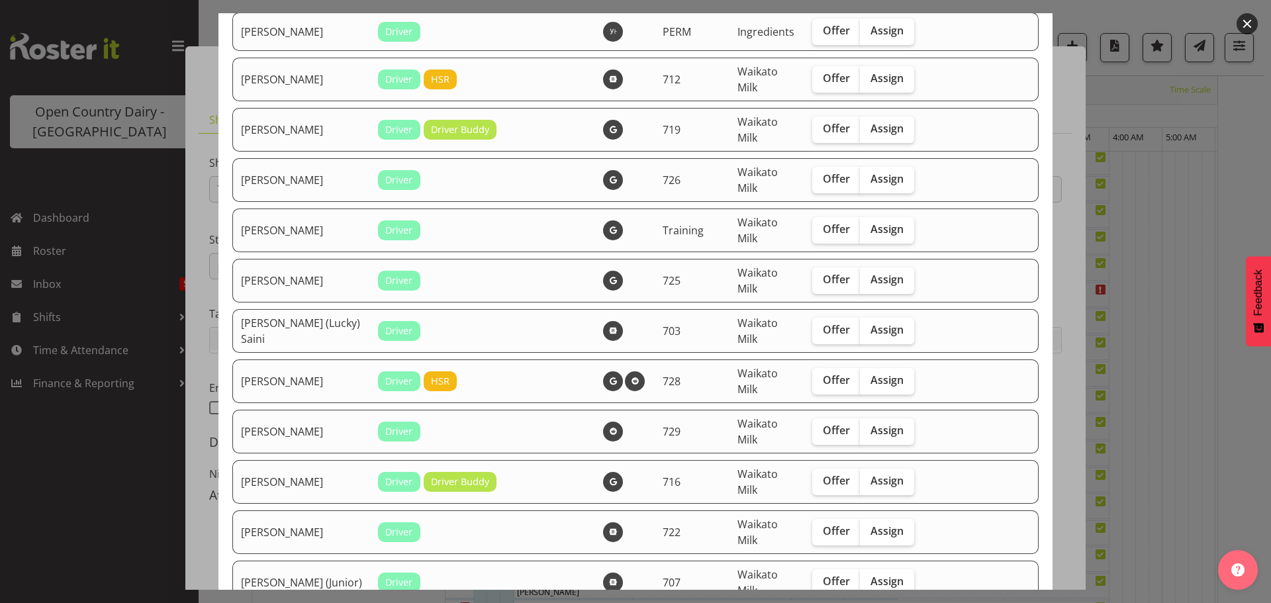
scroll to position [199, 0]
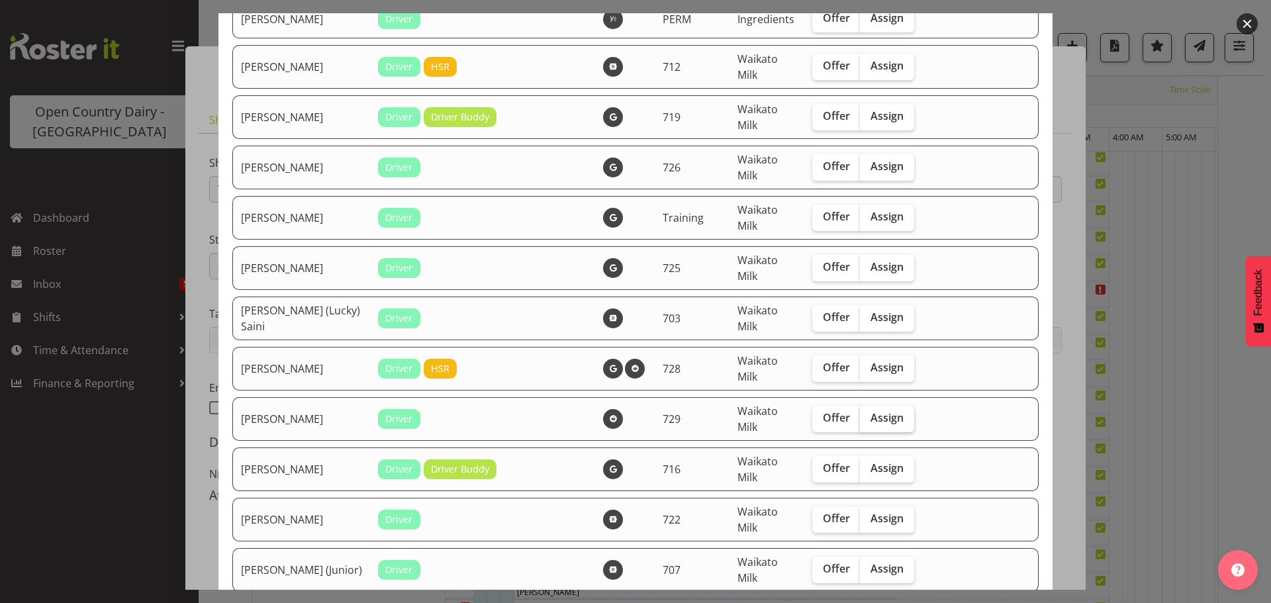
click at [870, 416] on span "Assign" at bounding box center [886, 417] width 33 height 13
click at [866, 416] on input "Assign" at bounding box center [864, 418] width 9 height 9
checkbox input "true"
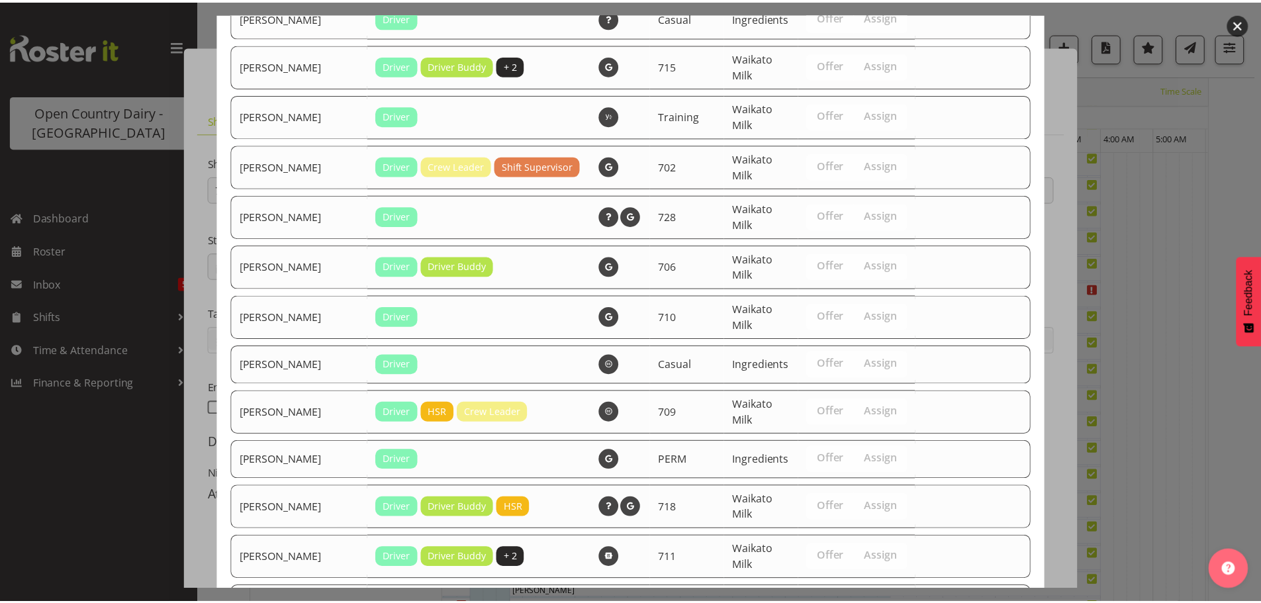
scroll to position [1424, 0]
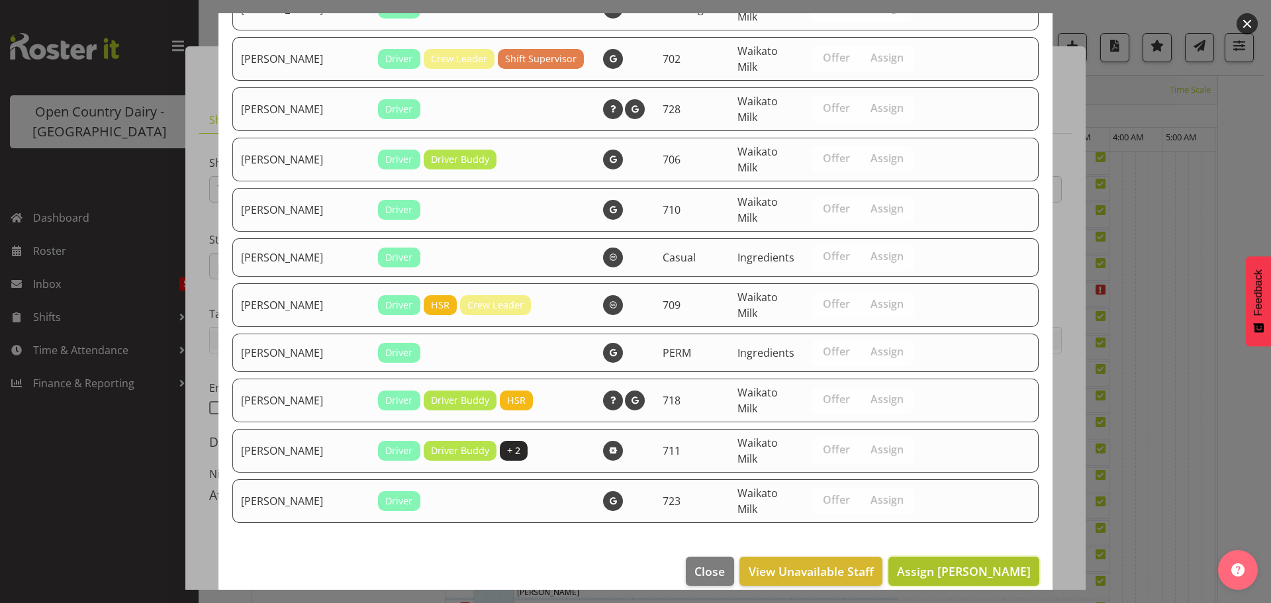
click at [911, 563] on span "Assign [PERSON_NAME]" at bounding box center [964, 571] width 134 height 16
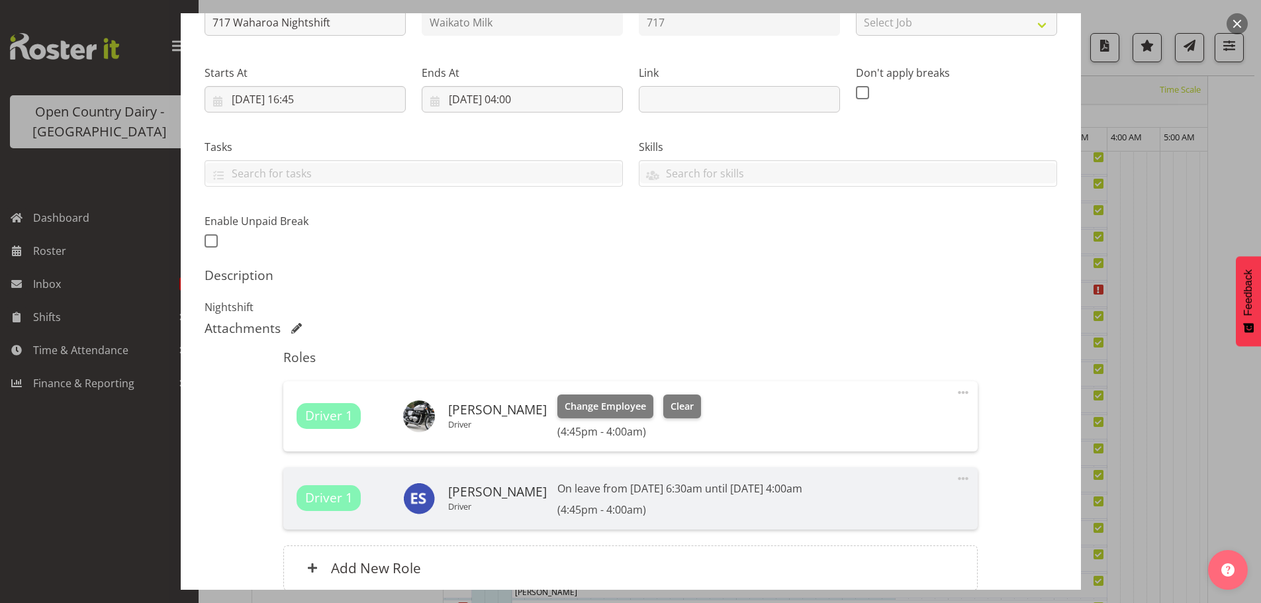
scroll to position [265, 0]
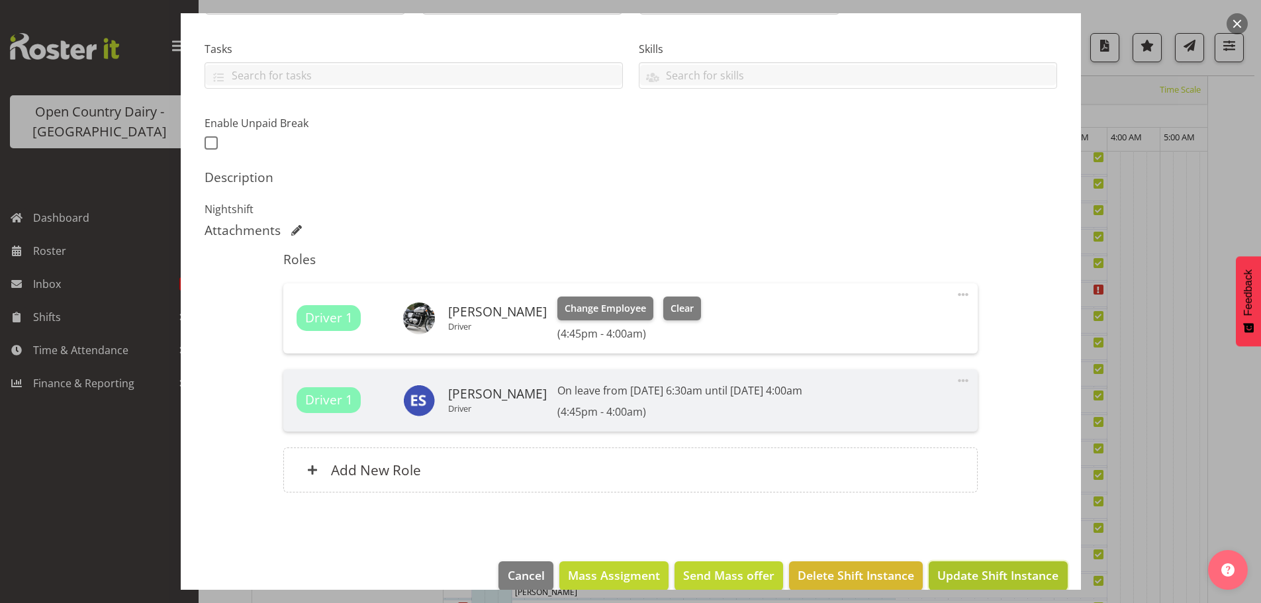
click at [937, 569] on span "Update Shift Instance" at bounding box center [997, 575] width 121 height 17
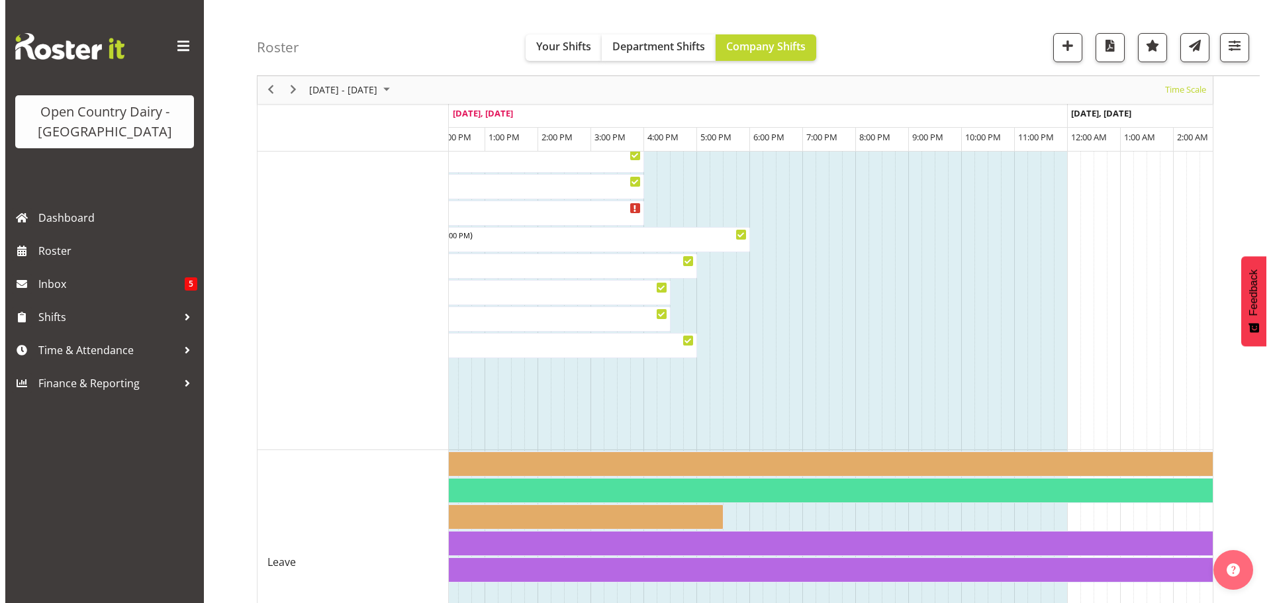
scroll to position [1042, 0]
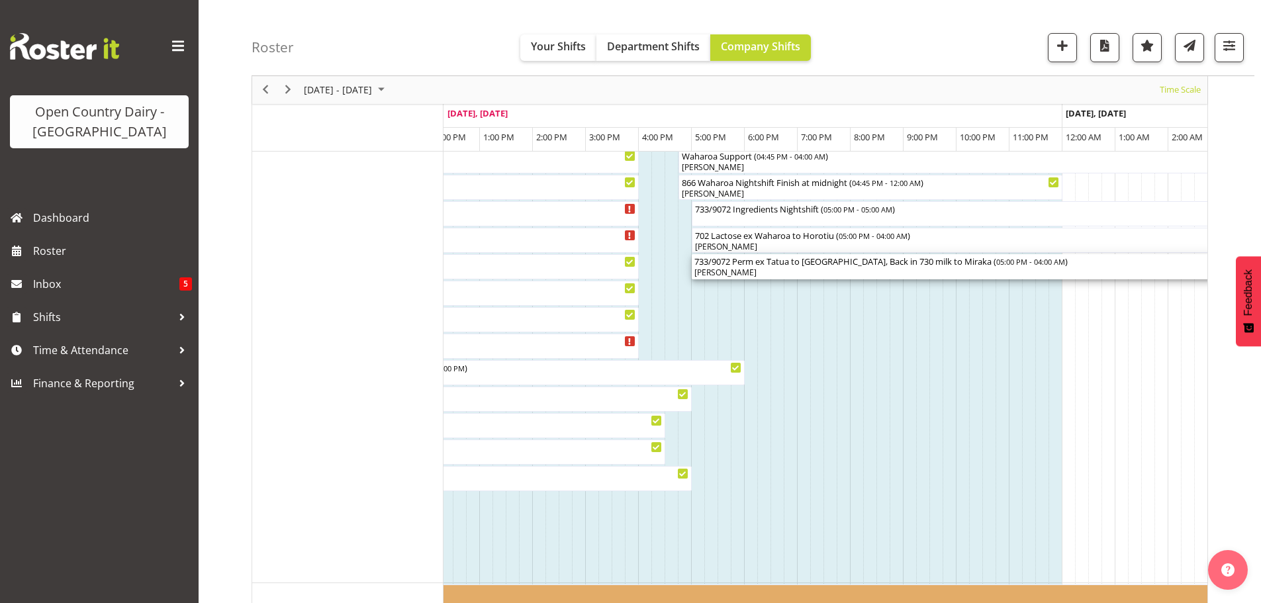
click at [709, 271] on div "[PERSON_NAME]" at bounding box center [982, 273] width 577 height 12
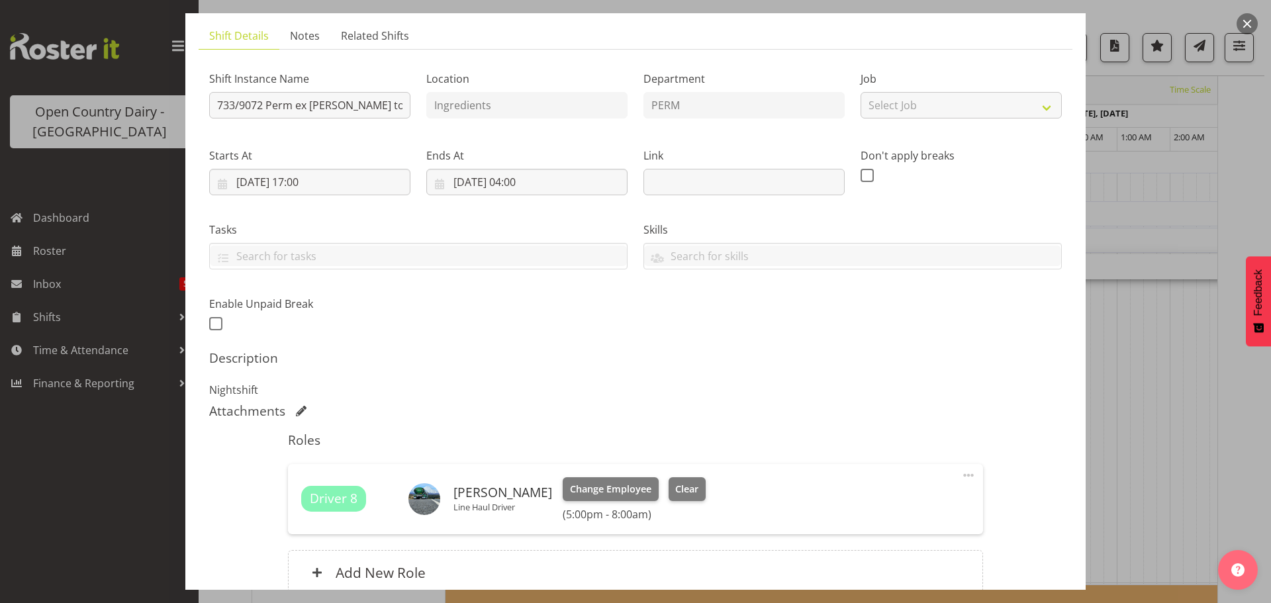
scroll to position [199, 0]
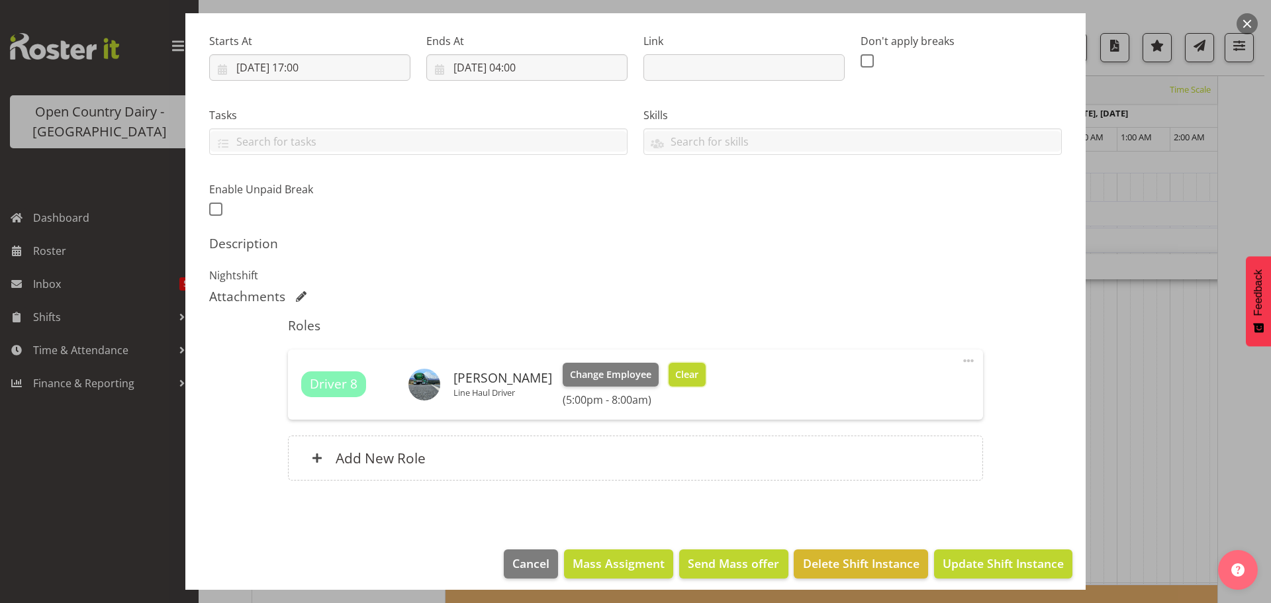
click at [675, 377] on span "Clear" at bounding box center [686, 374] width 23 height 15
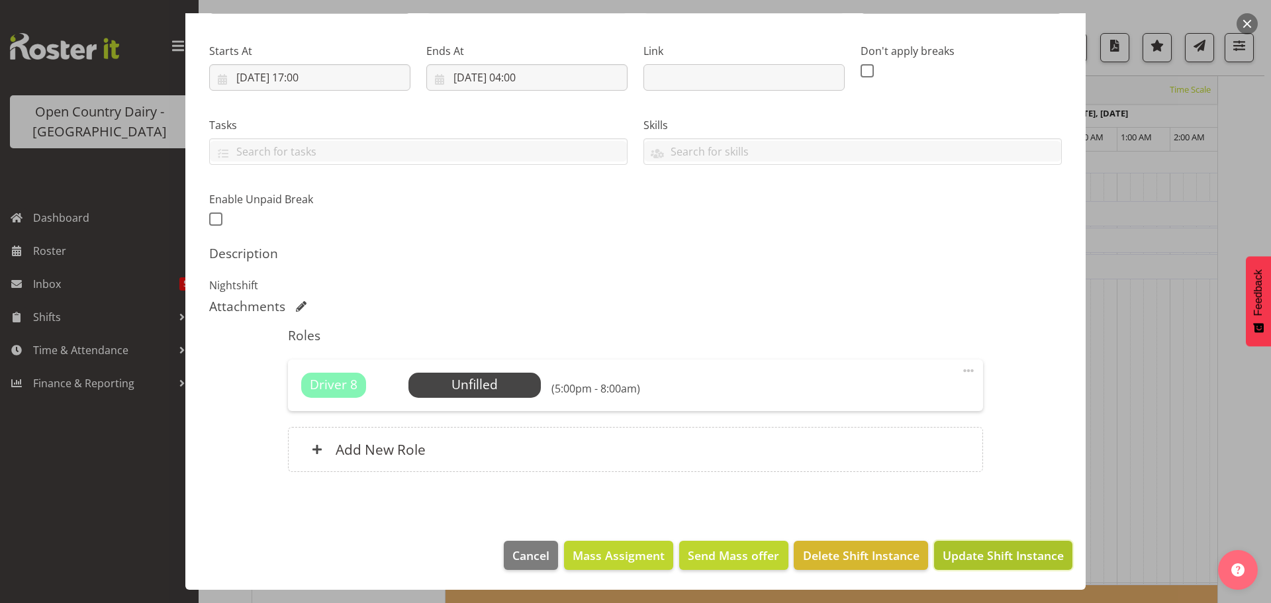
click at [949, 553] on span "Update Shift Instance" at bounding box center [1003, 555] width 121 height 17
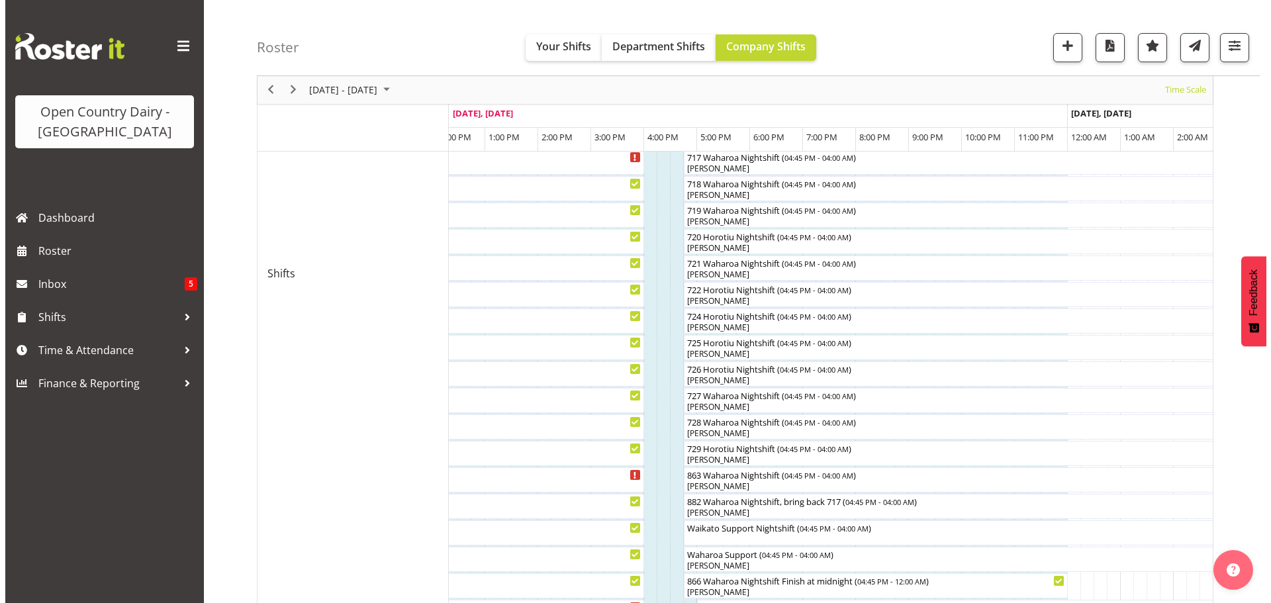
scroll to position [512, 0]
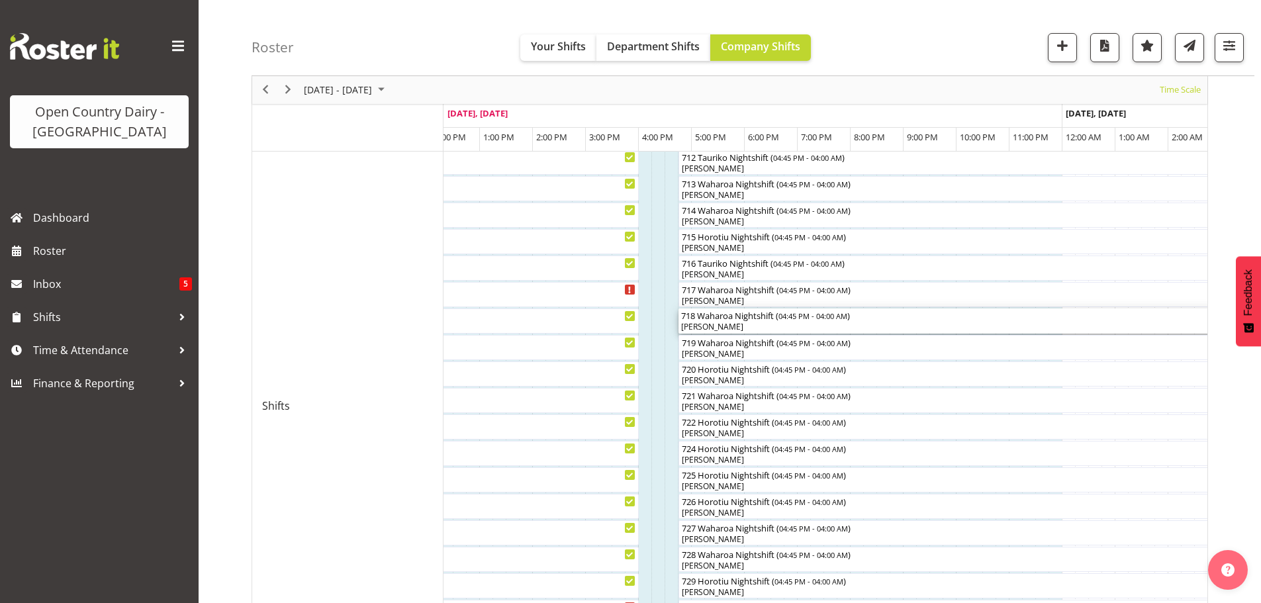
click at [707, 325] on div "[PERSON_NAME]" at bounding box center [976, 327] width 590 height 12
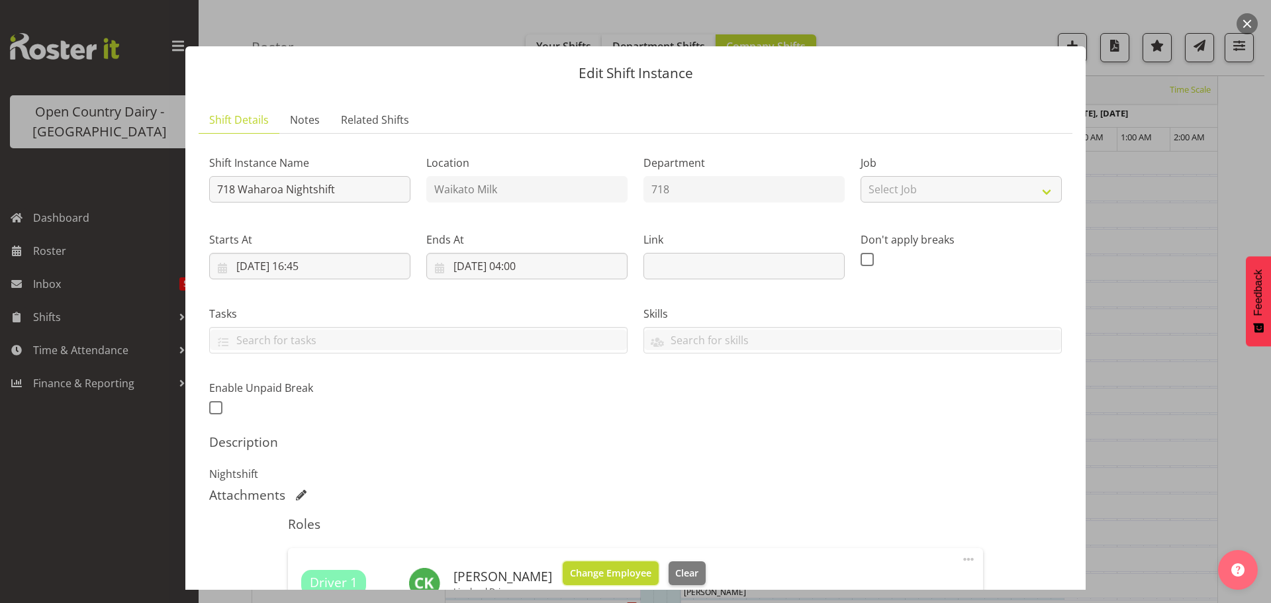
click at [623, 563] on button "Change Employee" at bounding box center [611, 573] width 96 height 24
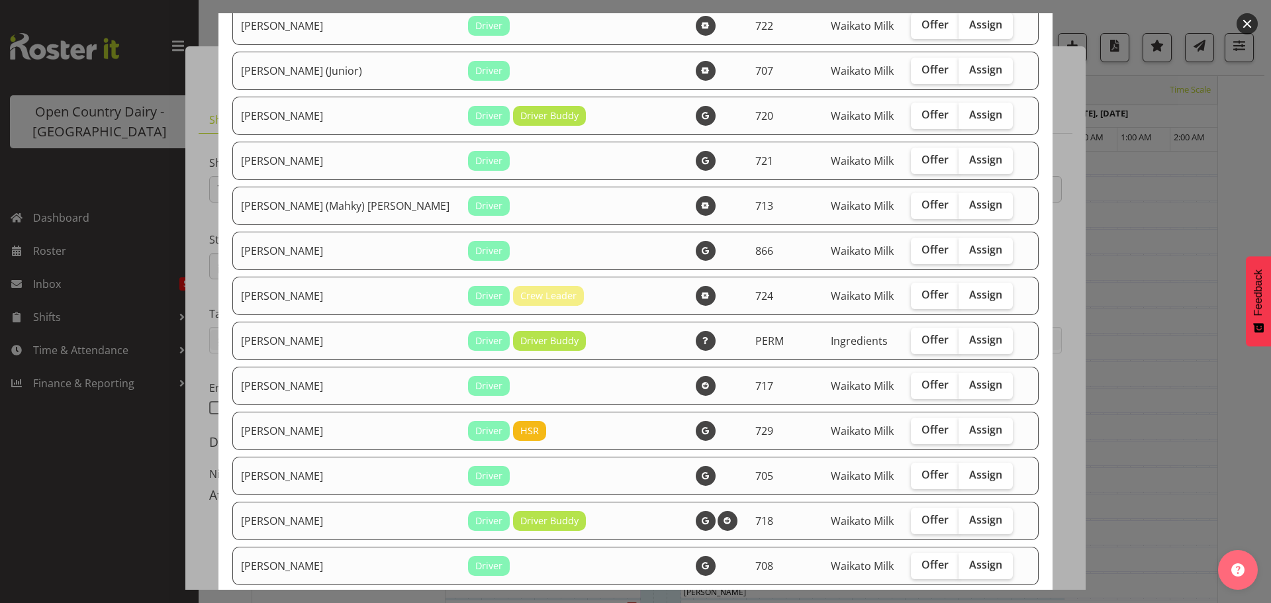
scroll to position [794, 0]
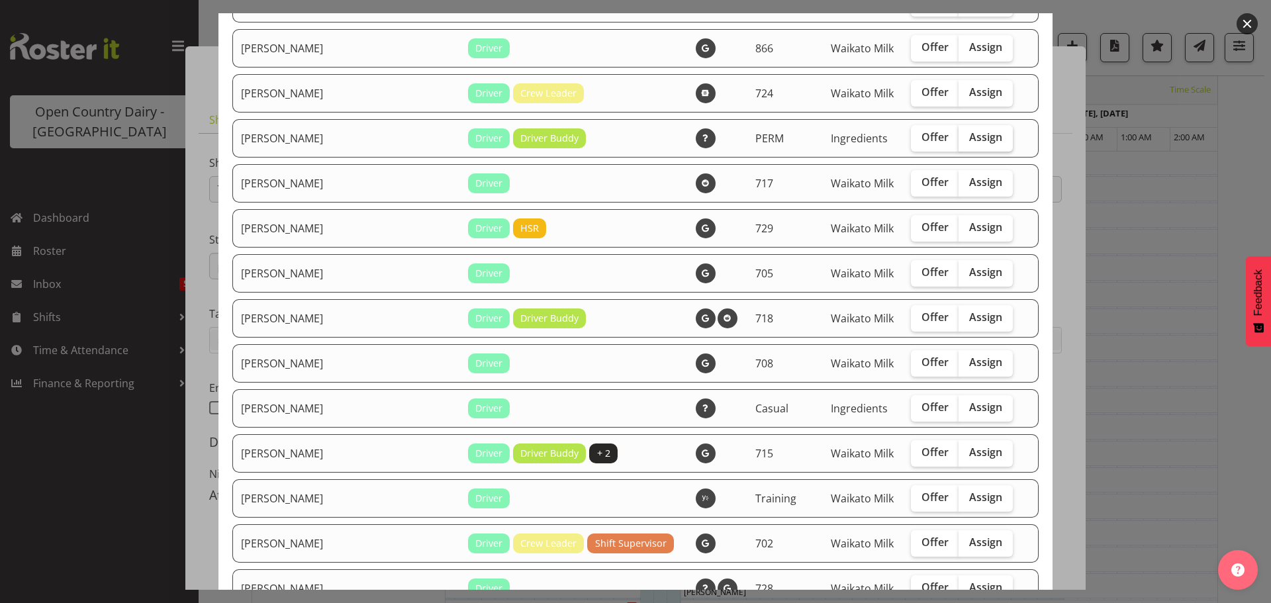
click at [969, 140] on span "Assign" at bounding box center [985, 136] width 33 height 13
click at [958, 140] on input "Assign" at bounding box center [962, 137] width 9 height 9
checkbox input "true"
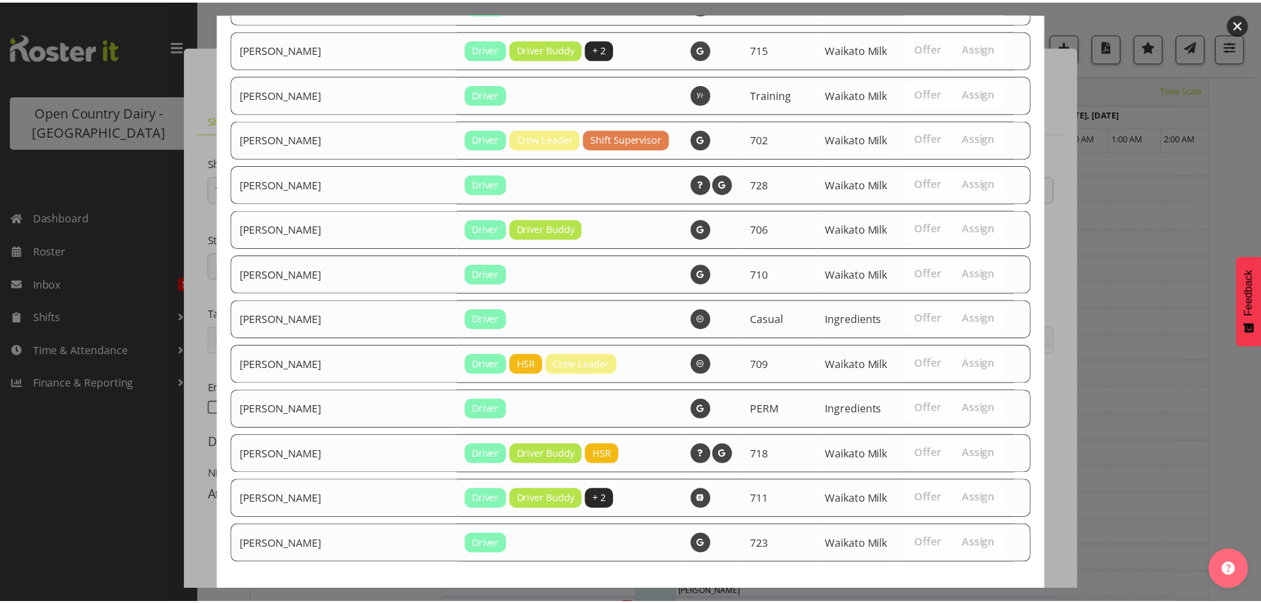
scroll to position [1255, 0]
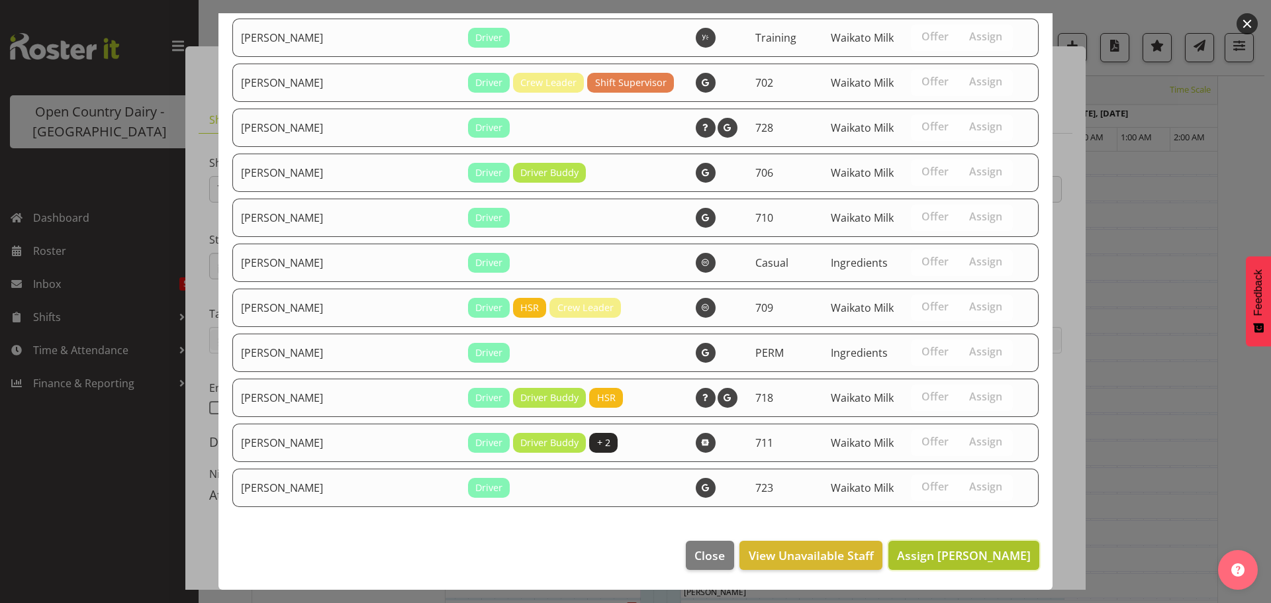
click at [936, 569] on button "Assign [PERSON_NAME]" at bounding box center [963, 555] width 151 height 29
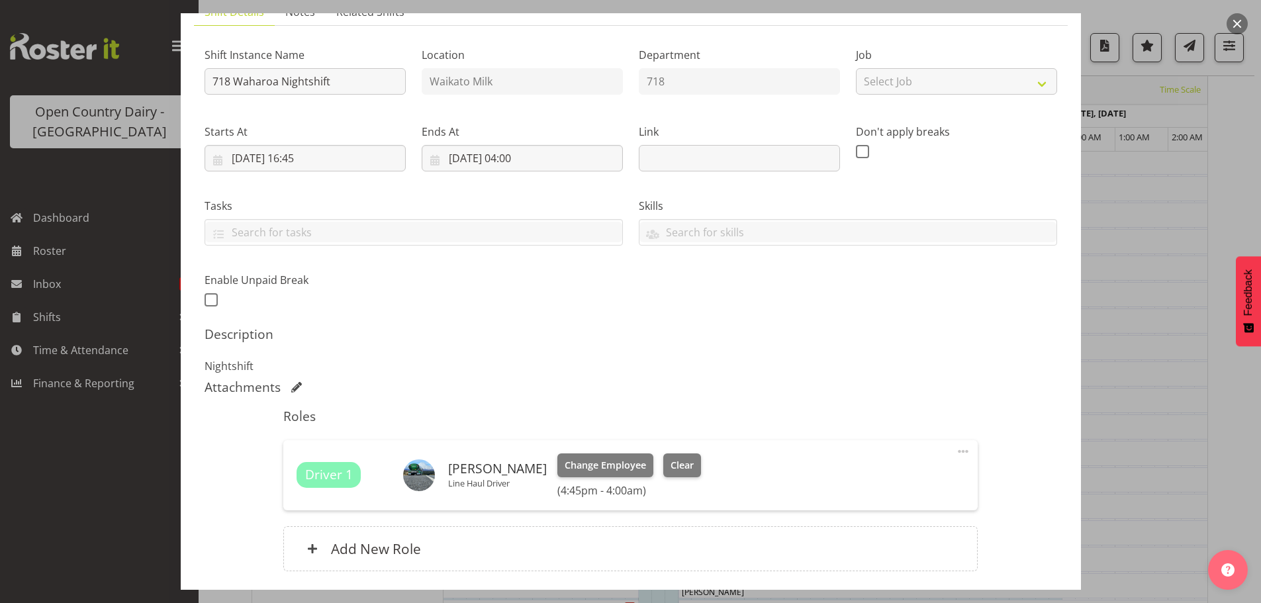
scroll to position [207, 0]
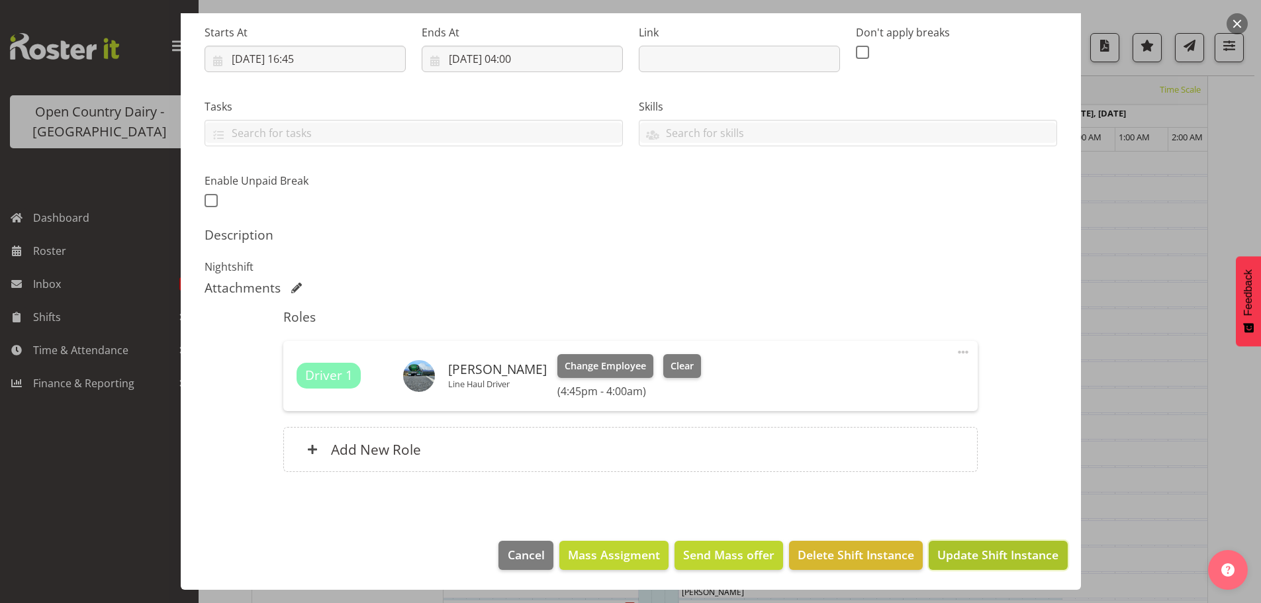
click at [937, 556] on span "Update Shift Instance" at bounding box center [997, 554] width 121 height 17
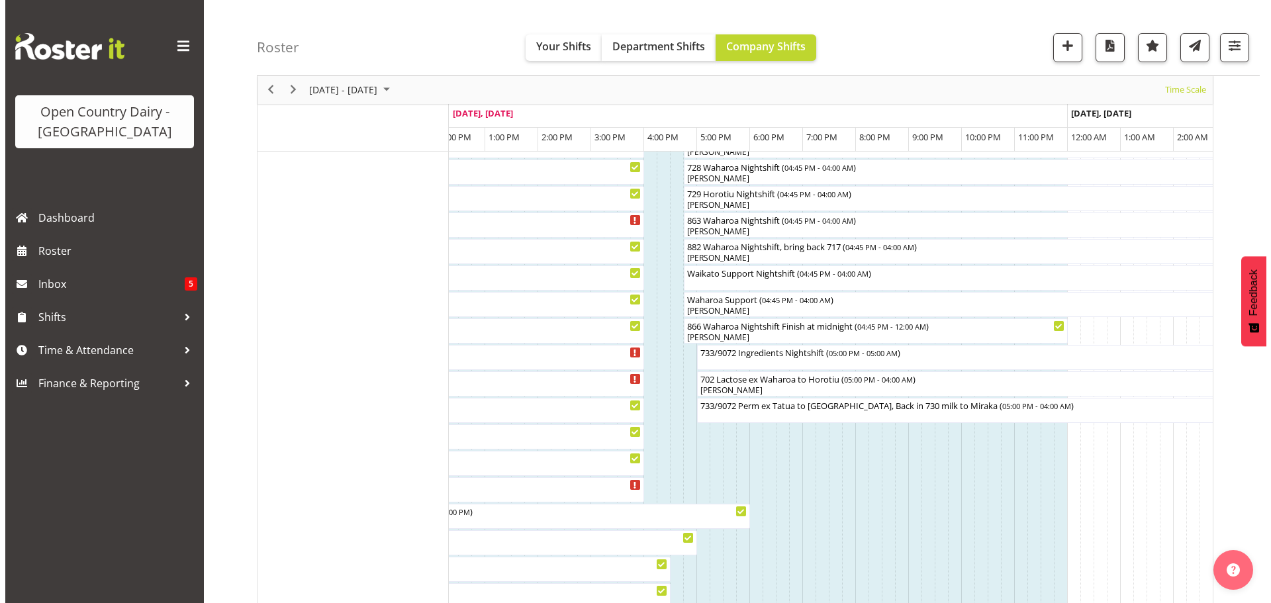
scroll to position [909, 0]
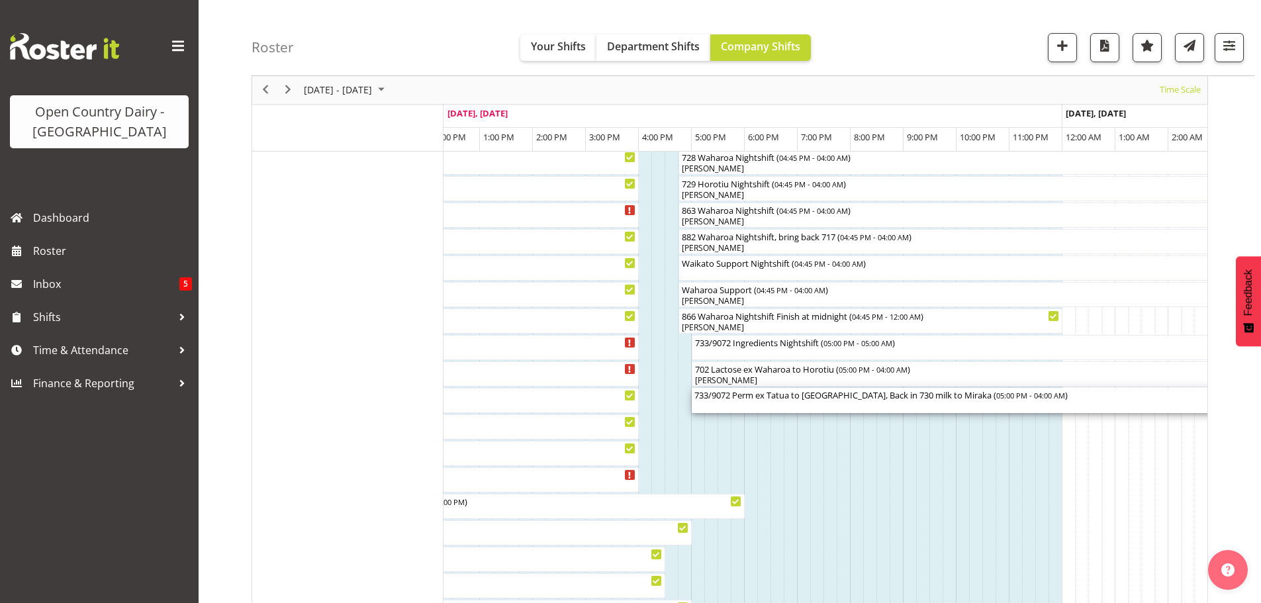
click at [825, 403] on div "733/9072 Perm ex Tatua to [GEOGRAPHIC_DATA], Back in 730 milk to [GEOGRAPHIC_DA…" at bounding box center [982, 400] width 577 height 25
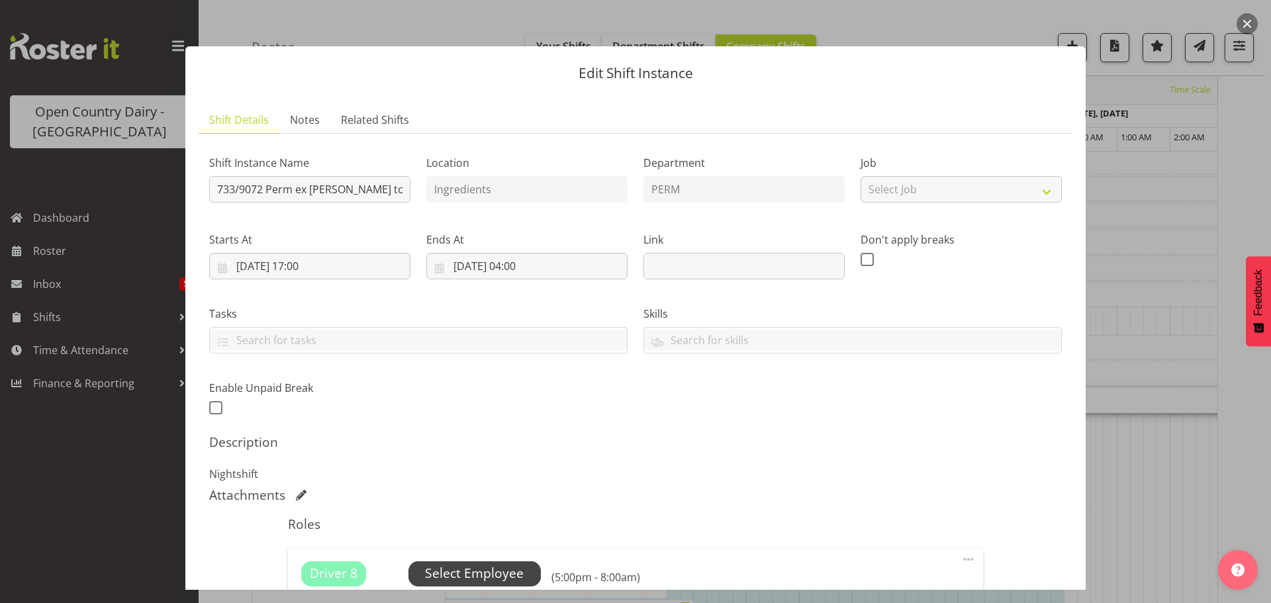
click at [445, 575] on span "Select Employee" at bounding box center [474, 573] width 99 height 19
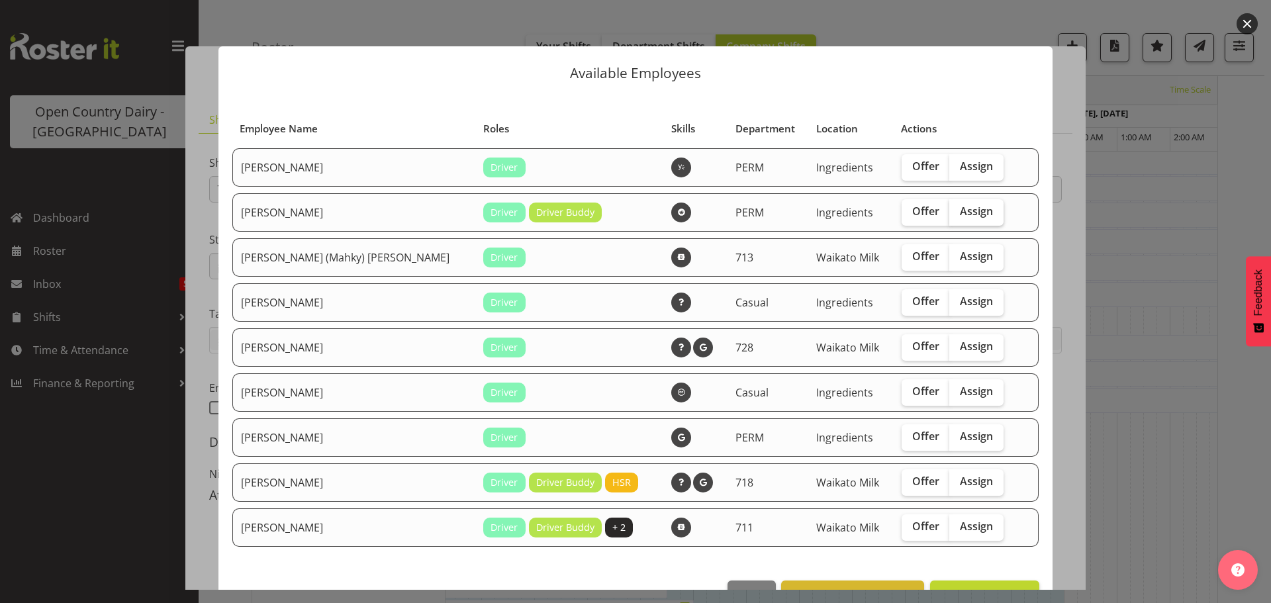
click at [963, 205] on span "Assign" at bounding box center [976, 211] width 33 height 13
click at [958, 207] on input "Assign" at bounding box center [953, 211] width 9 height 9
checkbox input "true"
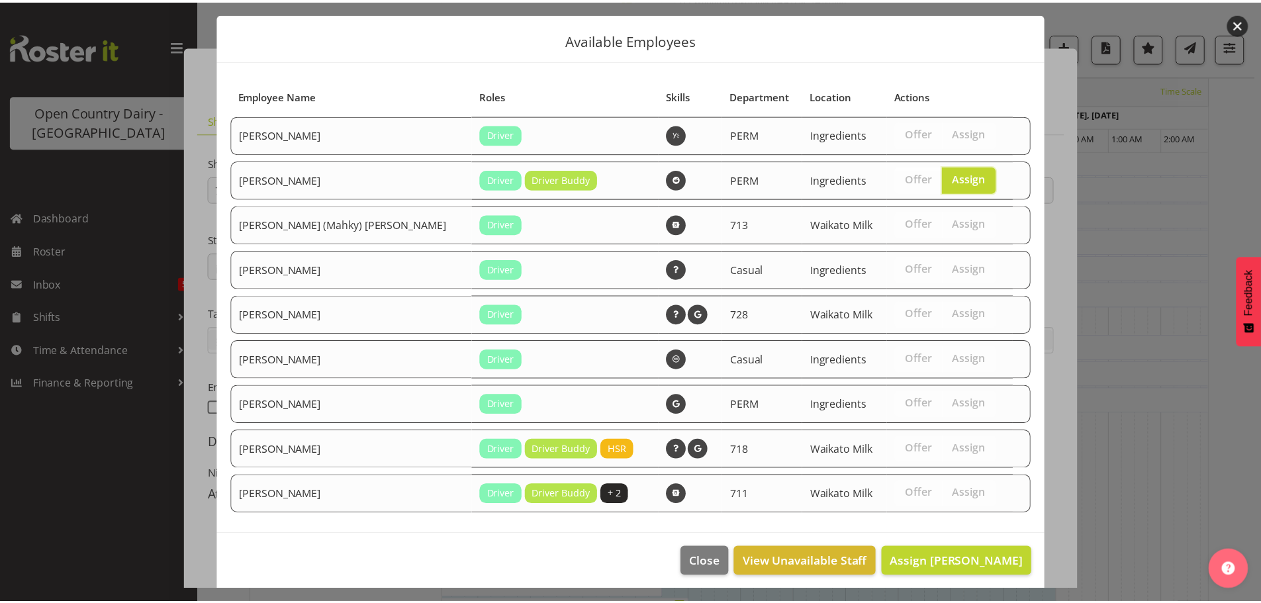
scroll to position [40, 0]
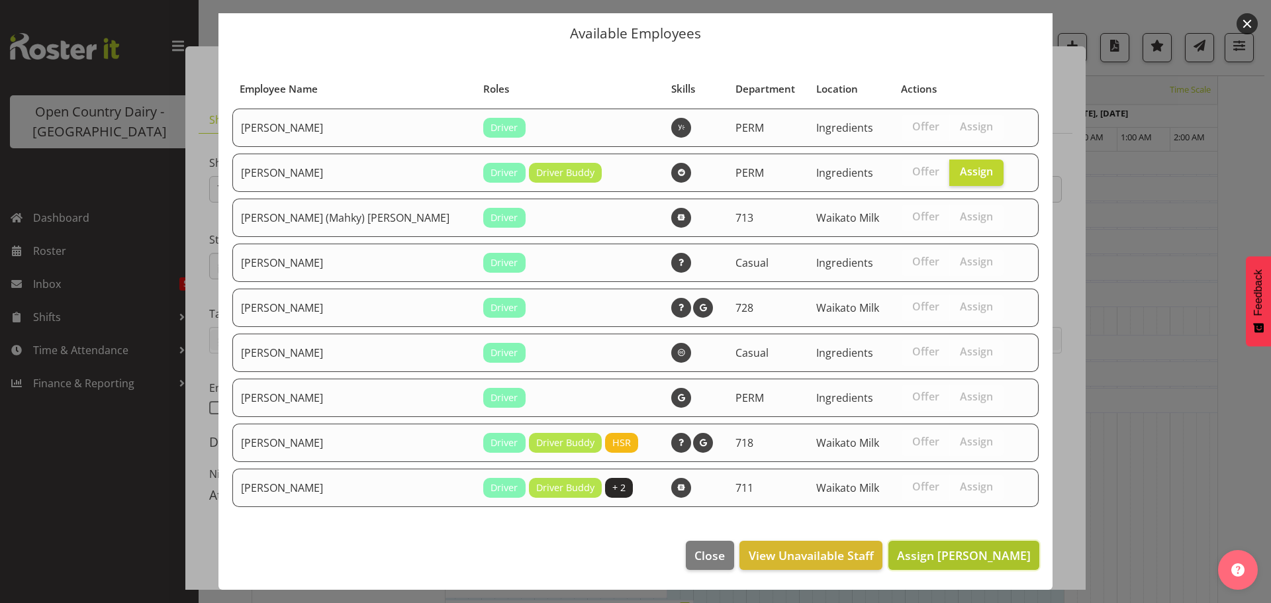
click at [949, 559] on span "Assign [PERSON_NAME]" at bounding box center [964, 555] width 134 height 16
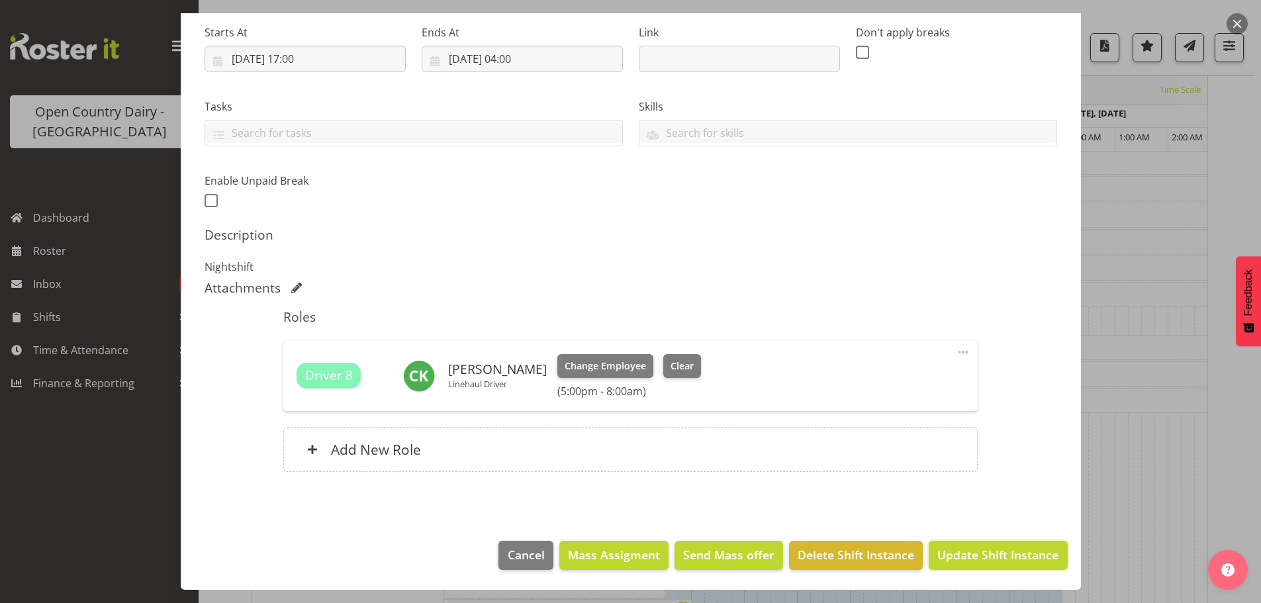
click at [949, 559] on span "Update Shift Instance" at bounding box center [997, 554] width 121 height 17
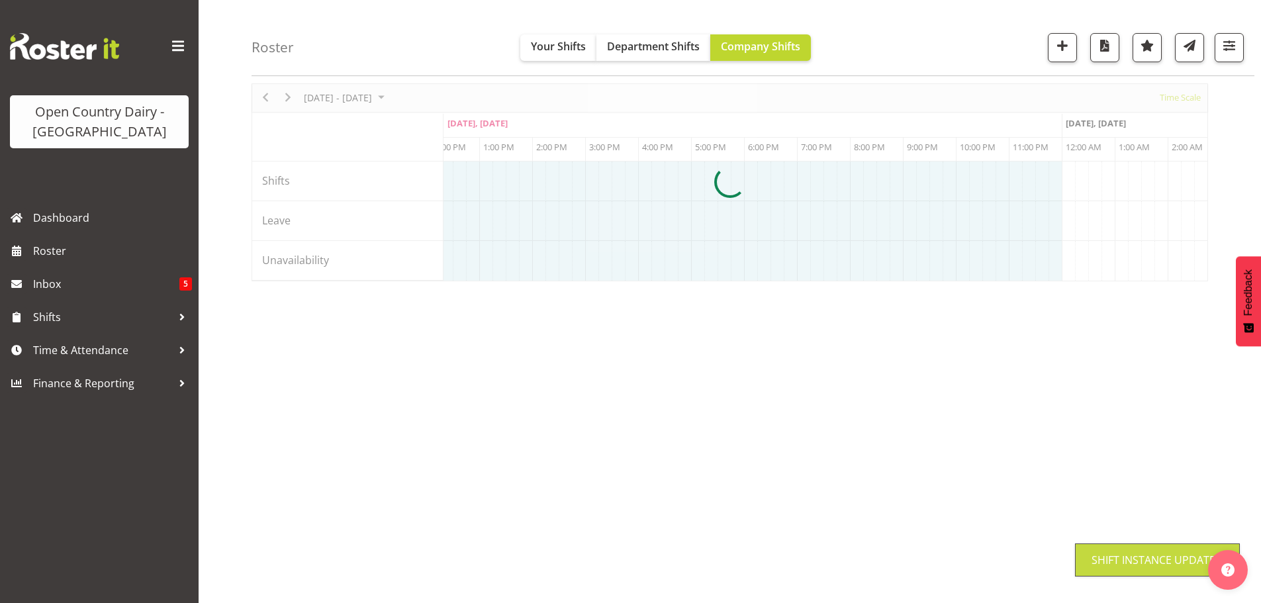
scroll to position [48, 0]
